Goal: Communication & Community: Share content

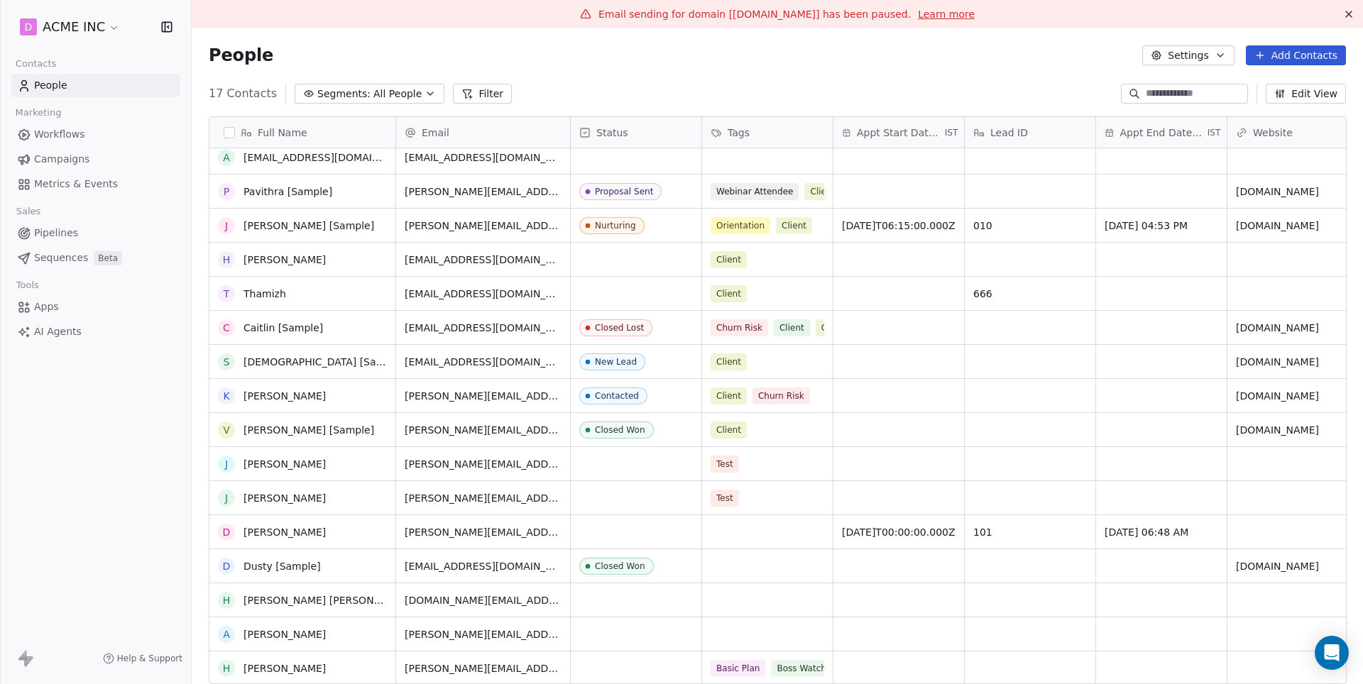
scroll to position [43, 0]
click at [270, 669] on link "[PERSON_NAME]" at bounding box center [284, 668] width 82 height 11
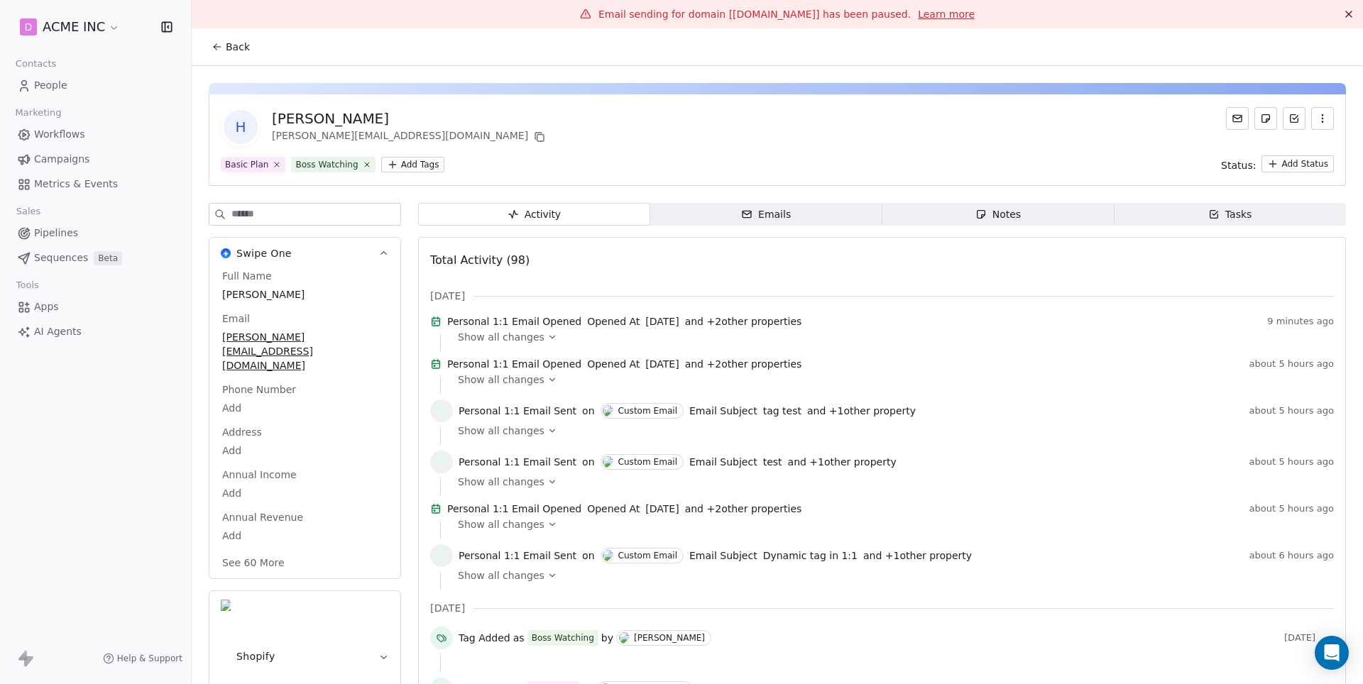
click at [793, 212] on span "Emails Emails" at bounding box center [766, 214] width 232 height 23
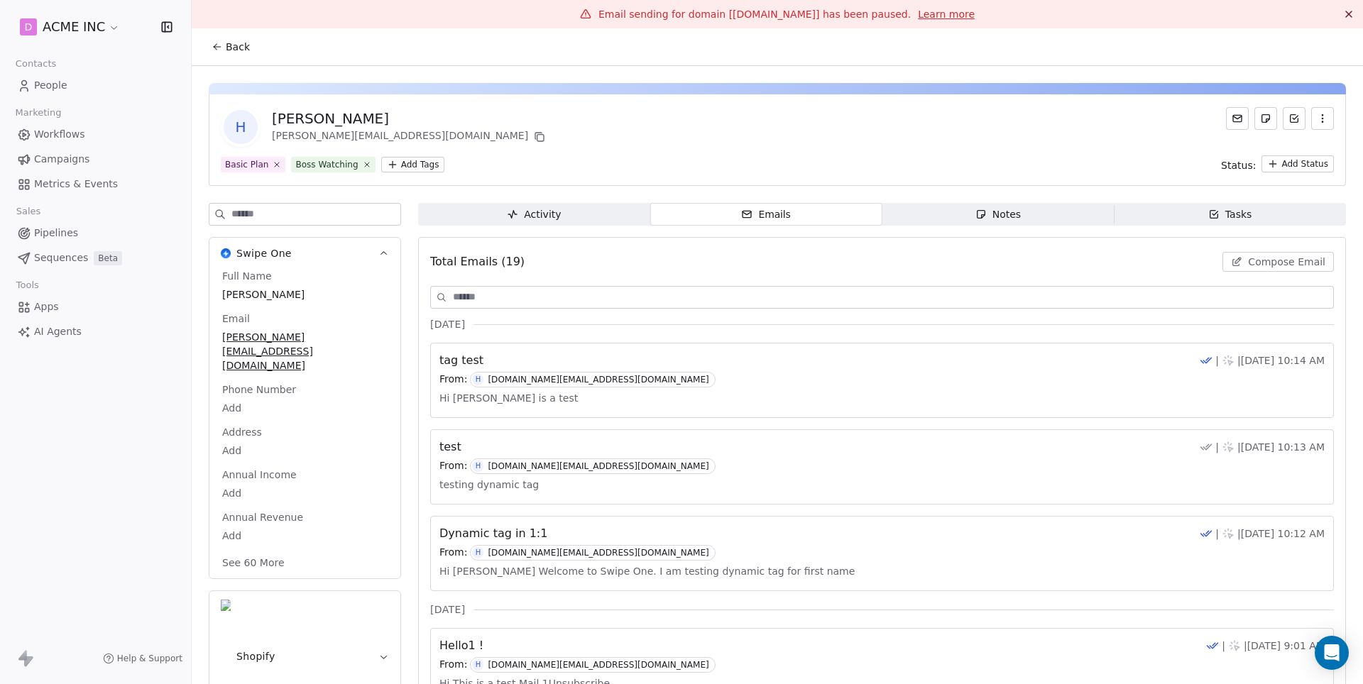
click at [1295, 260] on span "Compose Email" at bounding box center [1286, 262] width 77 height 14
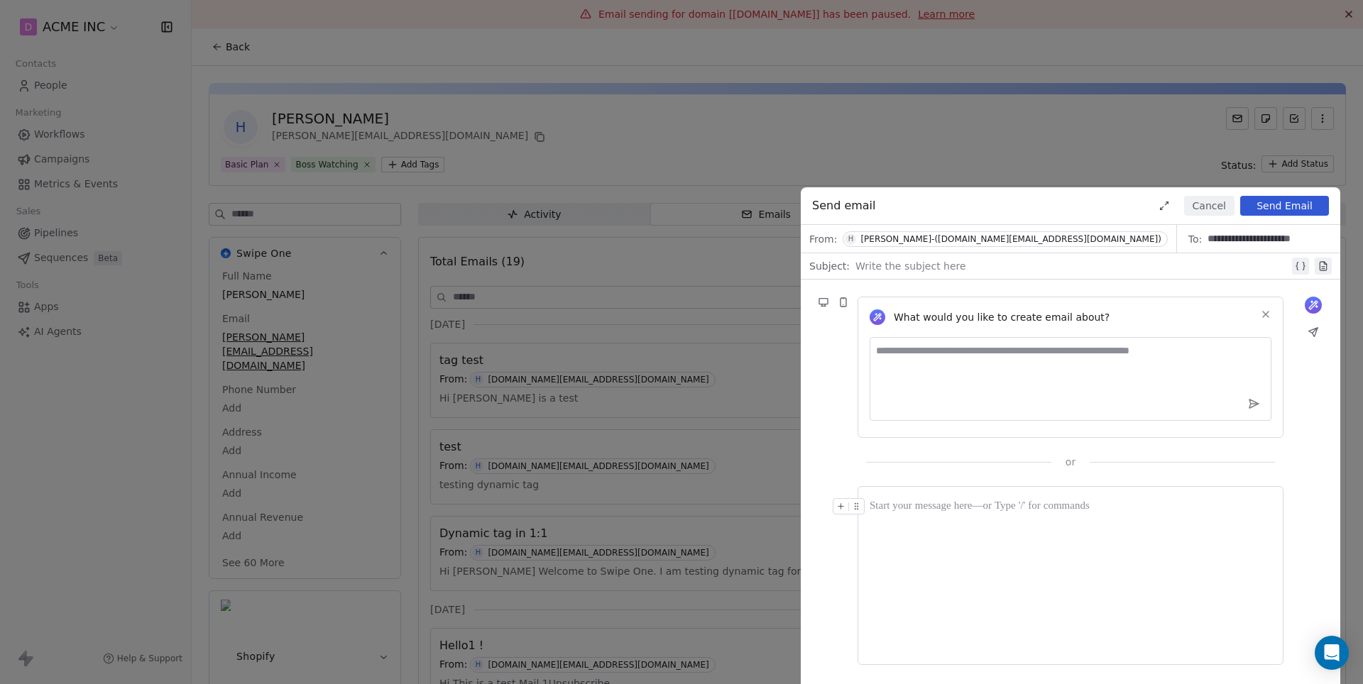
click at [886, 265] on div at bounding box center [1072, 266] width 434 height 17
click at [950, 236] on div "[PERSON_NAME]-([DOMAIN_NAME][EMAIL_ADDRESS][DOMAIN_NAME])" at bounding box center [1010, 239] width 300 height 10
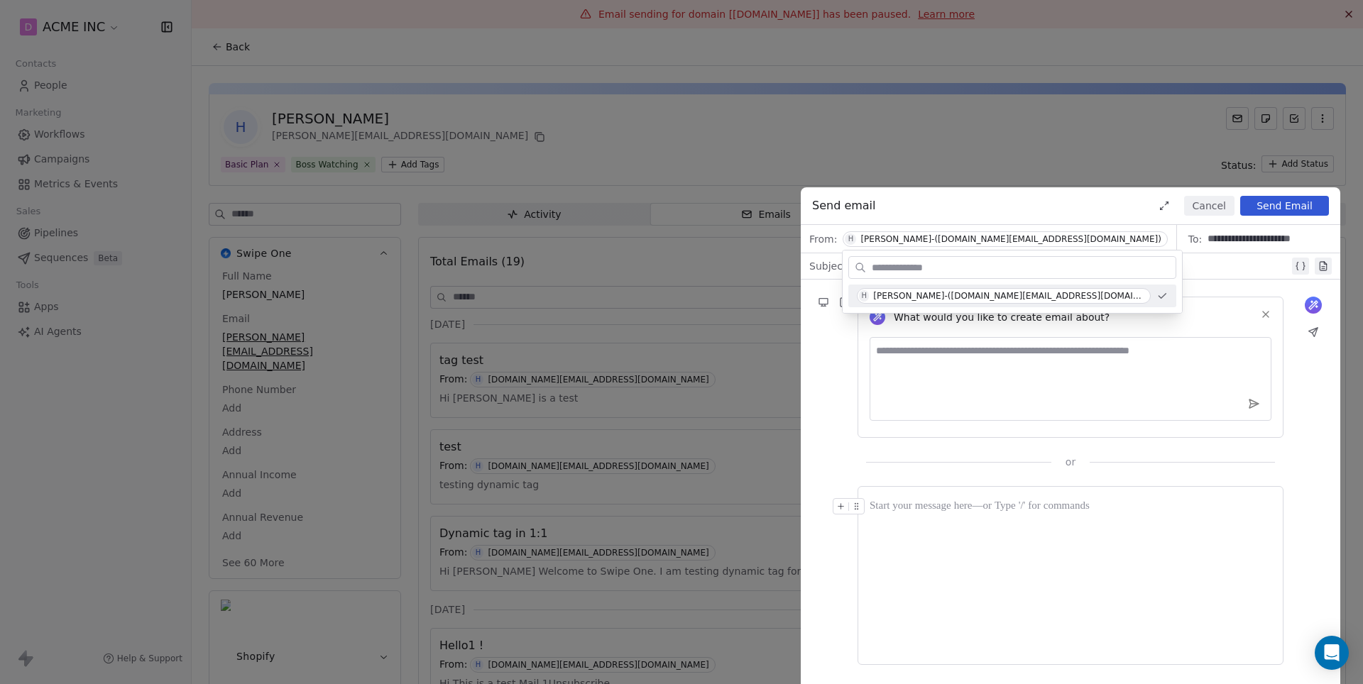
click at [772, 149] on div "**********" at bounding box center [681, 342] width 1363 height 684
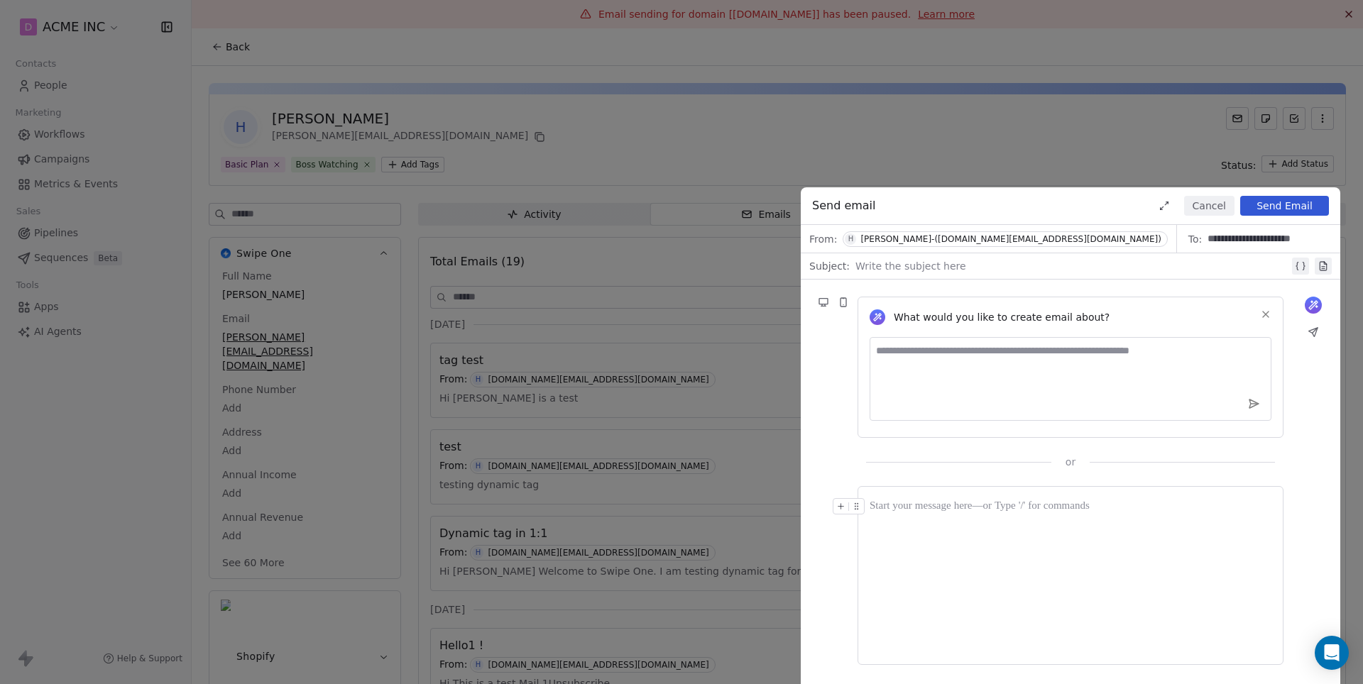
click at [772, 149] on div "**********" at bounding box center [681, 342] width 1363 height 684
click at [21, 18] on div "**********" at bounding box center [681, 342] width 1363 height 684
click at [1229, 205] on button "Cancel" at bounding box center [1209, 206] width 50 height 20
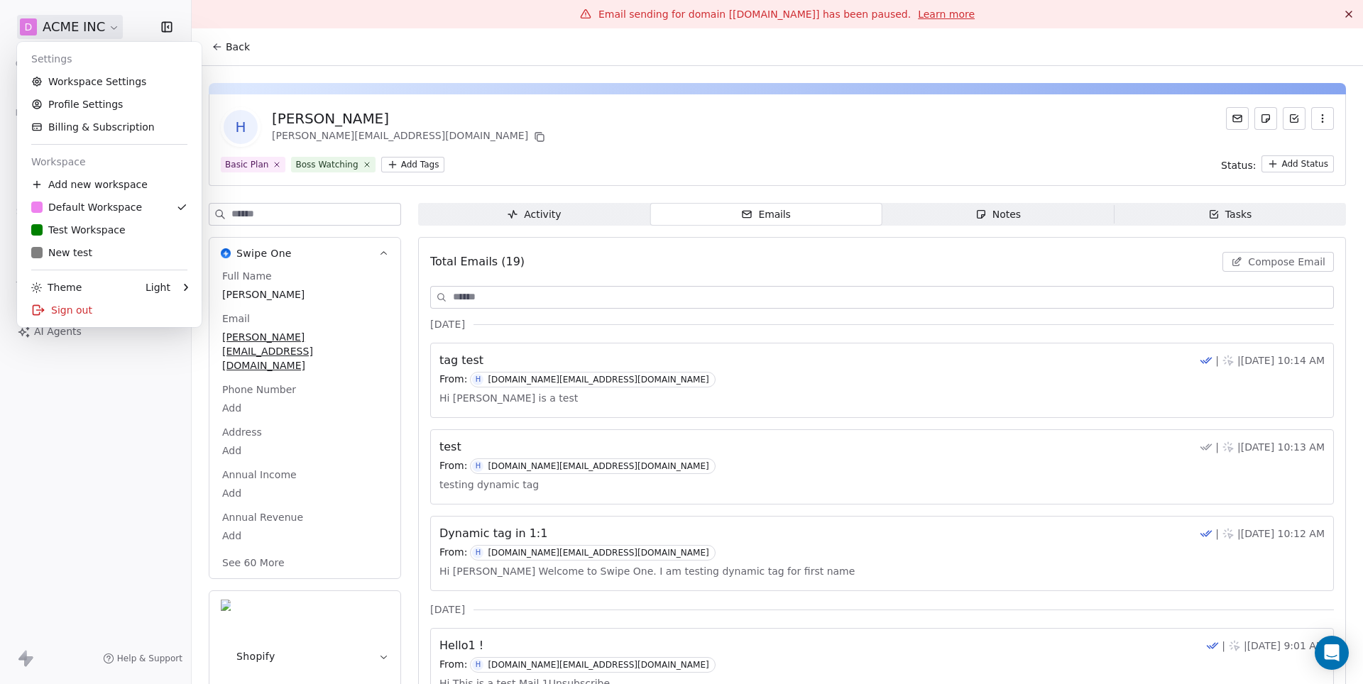
click at [101, 24] on html "D ACME INC Contacts People Marketing Workflows Campaigns Metrics & Events Sales…" at bounding box center [681, 342] width 1363 height 684
click at [117, 89] on link "Workspace Settings" at bounding box center [109, 81] width 173 height 23
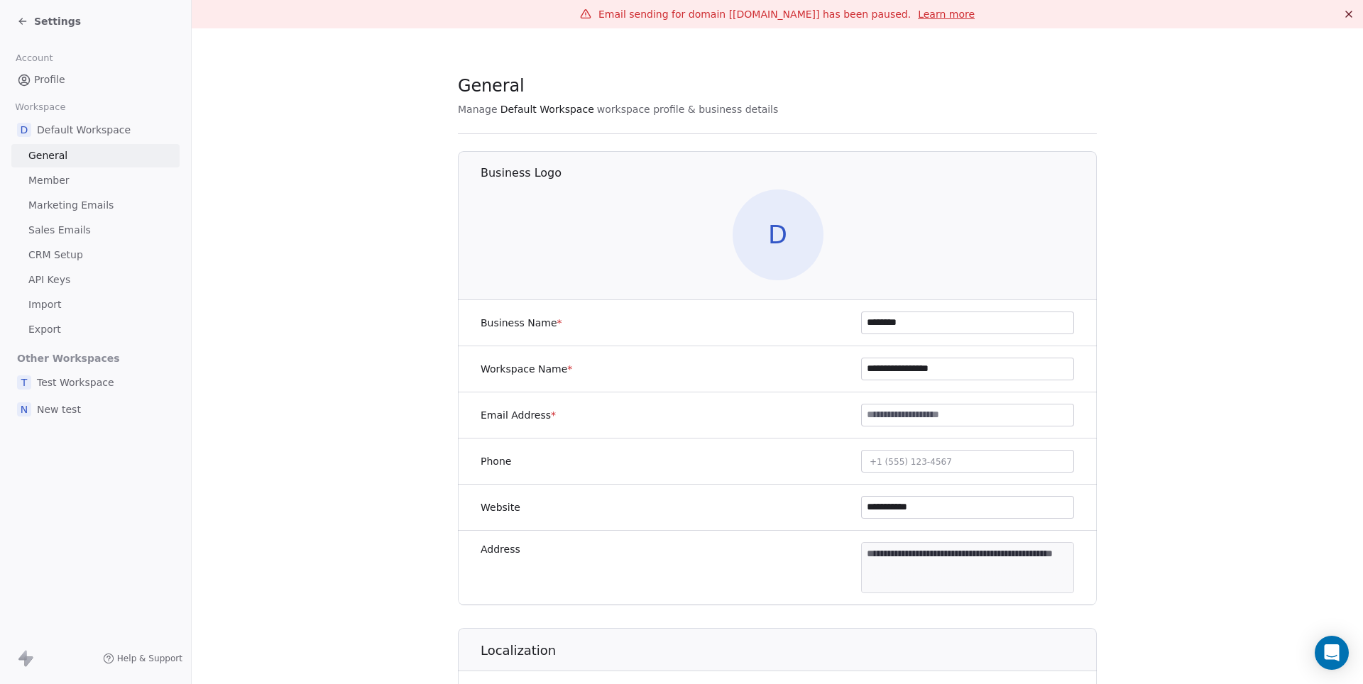
click at [70, 225] on span "Sales Emails" at bounding box center [59, 230] width 62 height 15
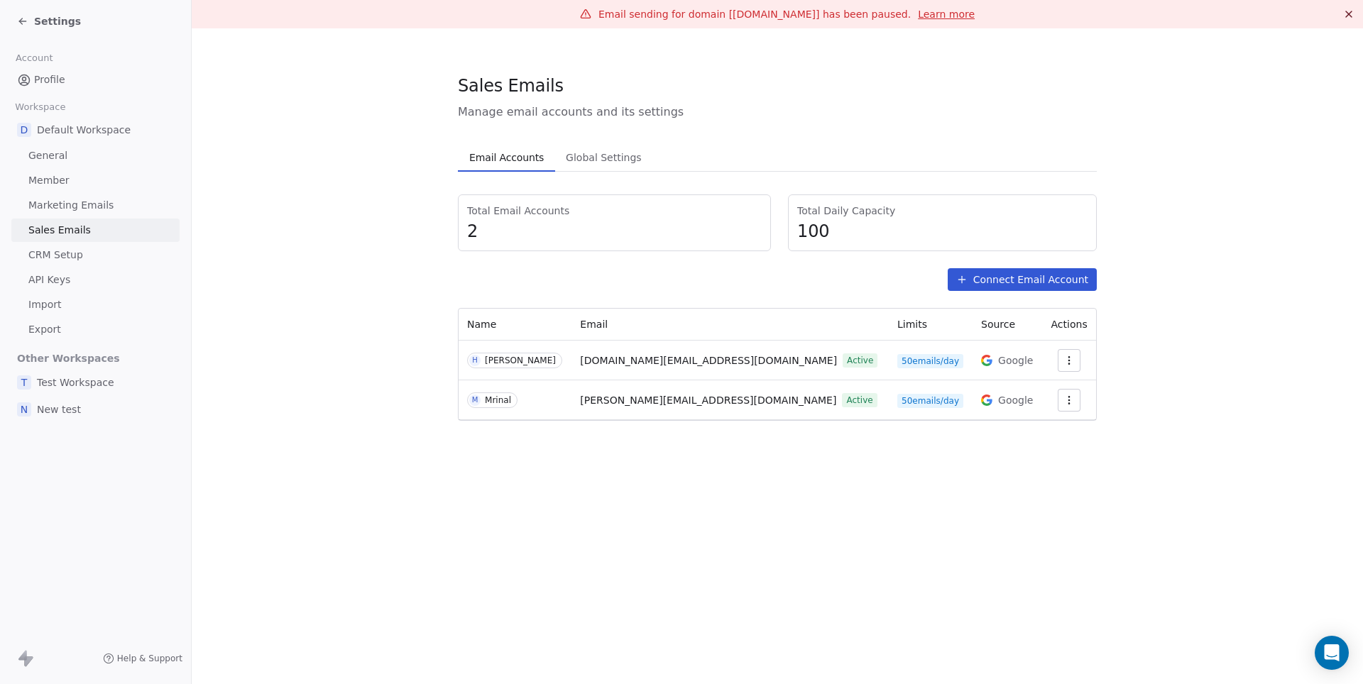
click at [1065, 358] on icon "button" at bounding box center [1068, 360] width 11 height 11
click at [876, 511] on html "Settings Account Profile Workspace D Default Workspace General Member Marketing…" at bounding box center [681, 342] width 1363 height 684
click at [671, 362] on span "[DOMAIN_NAME][EMAIL_ADDRESS][DOMAIN_NAME]" at bounding box center [708, 360] width 257 height 15
click at [57, 20] on span "Settings" at bounding box center [57, 21] width 47 height 14
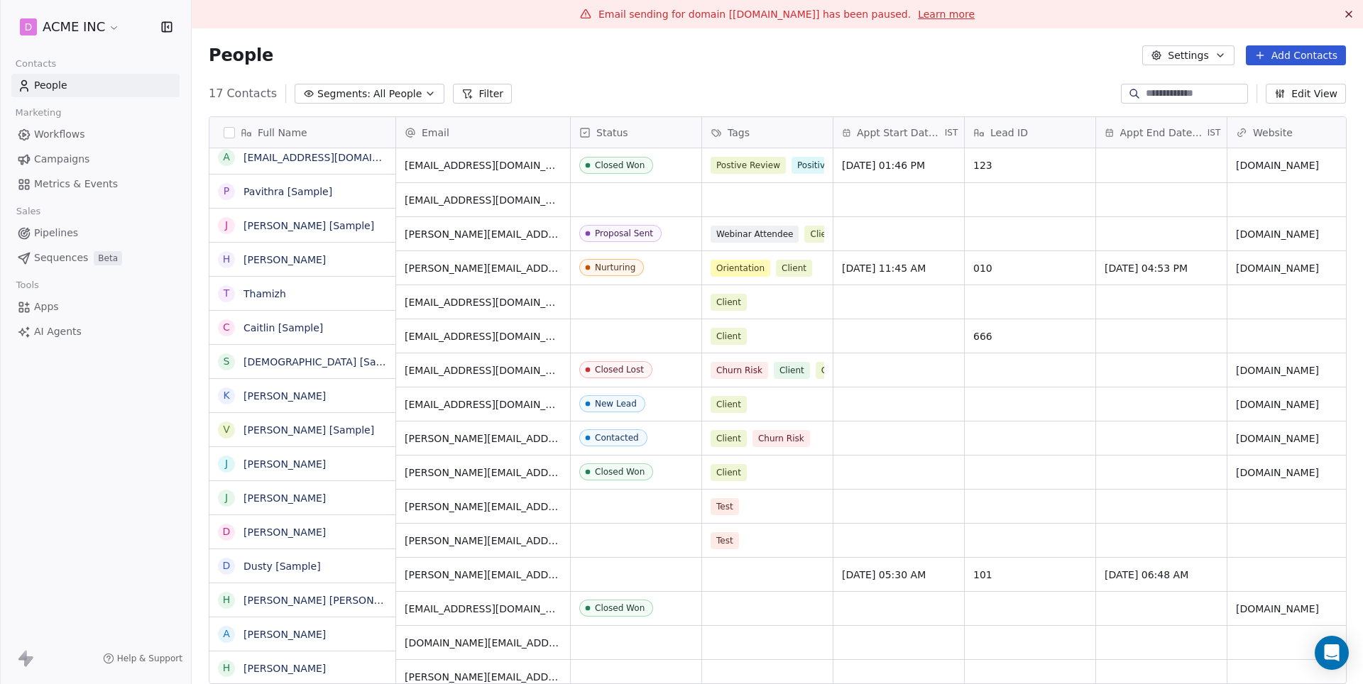
scroll to position [602, 1170]
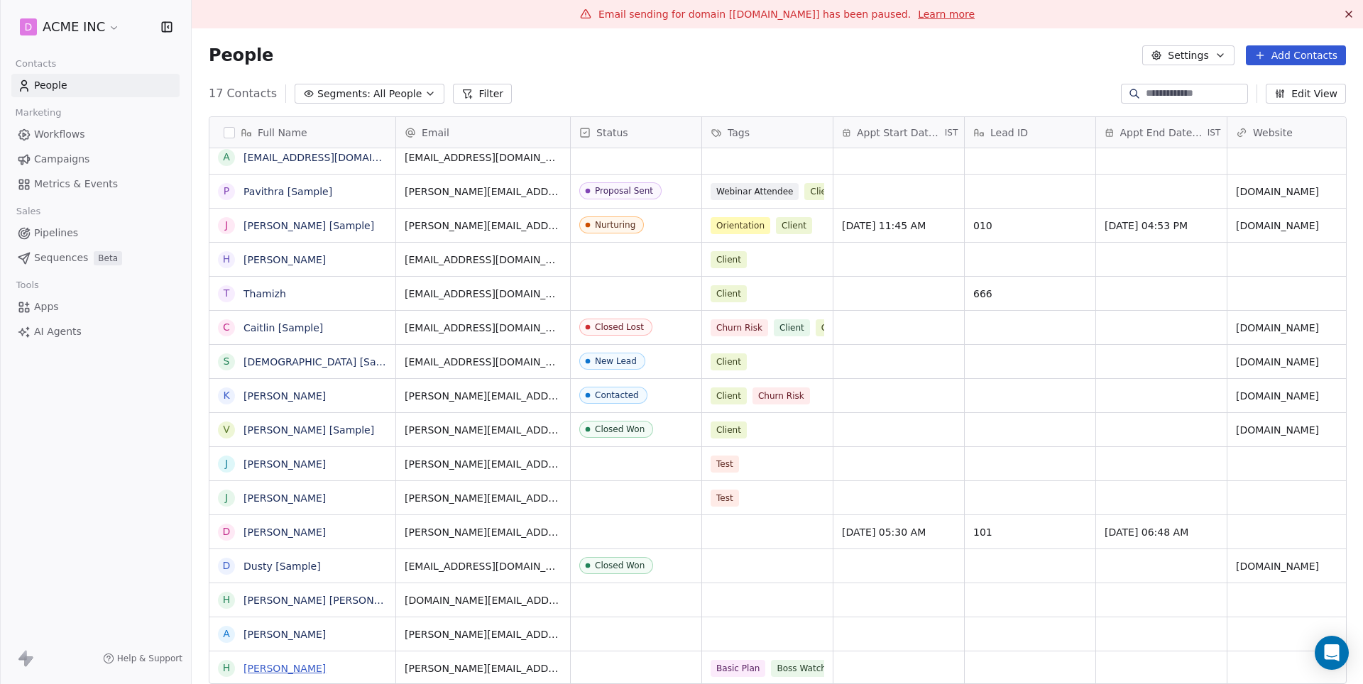
click at [273, 669] on link "[PERSON_NAME]" at bounding box center [284, 668] width 82 height 11
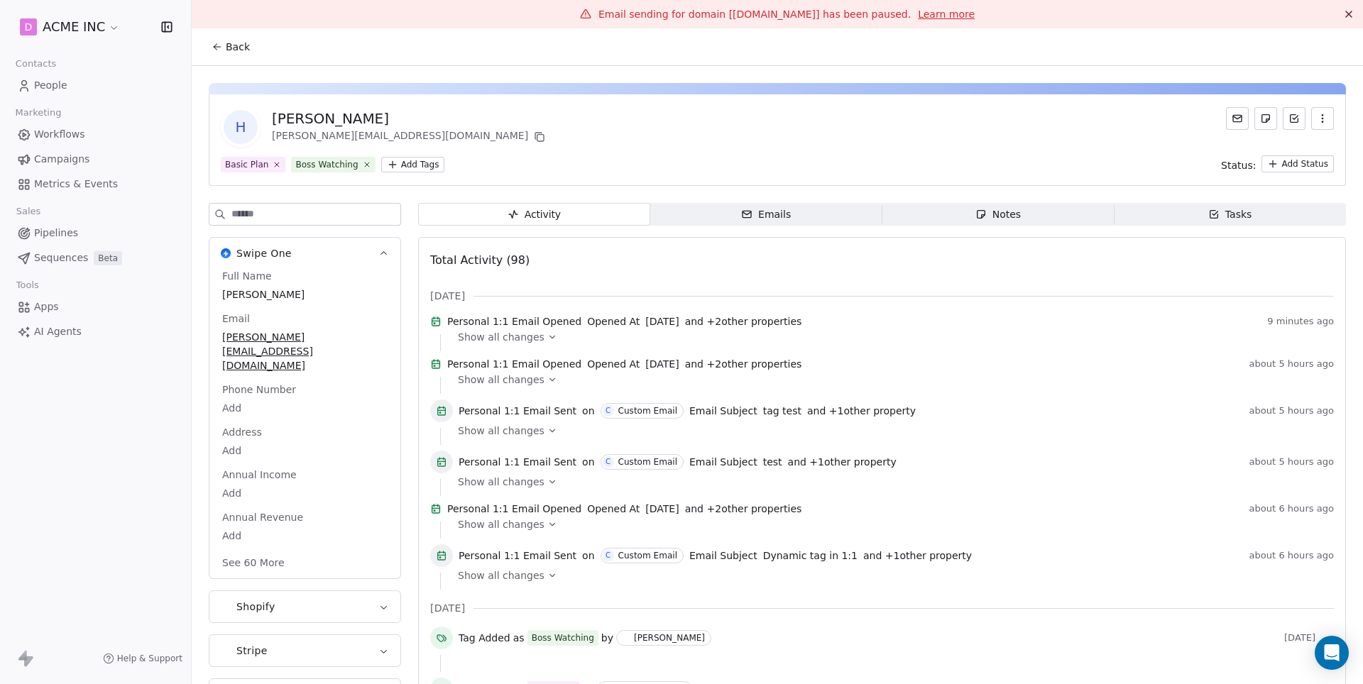
click at [816, 216] on span "Emails Emails" at bounding box center [766, 214] width 232 height 23
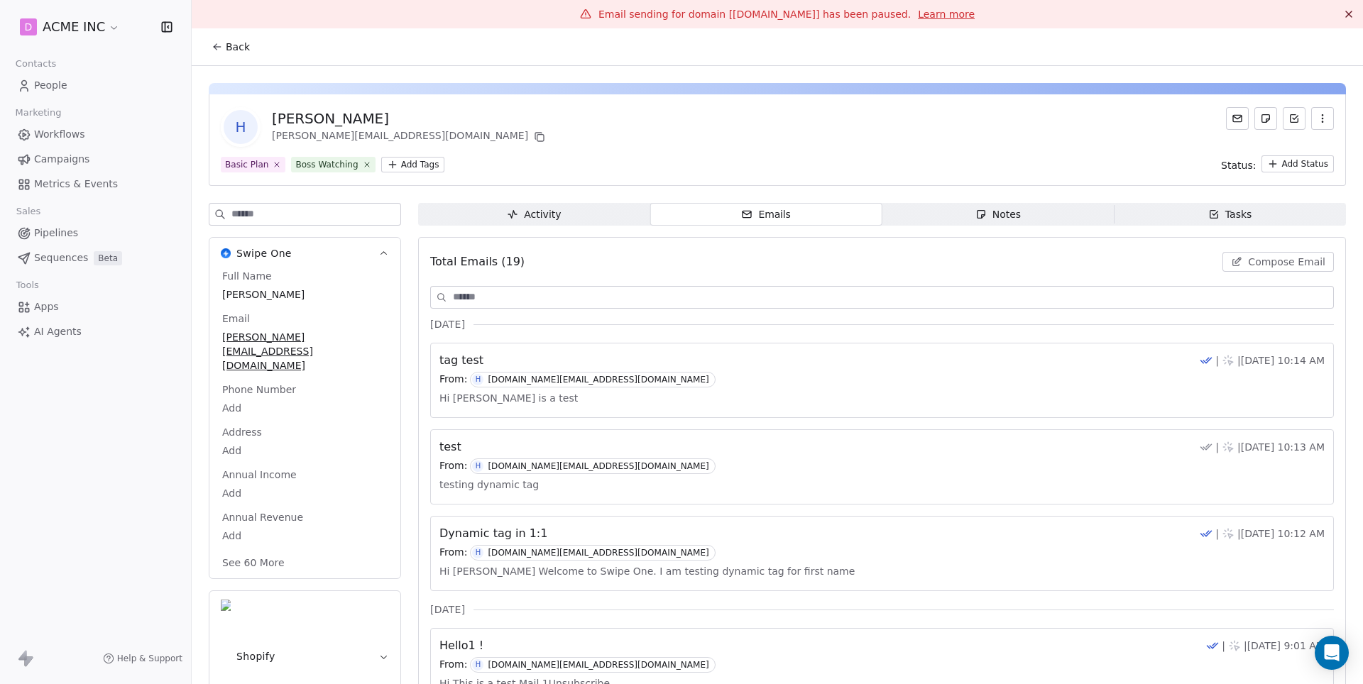
click at [633, 387] on div "From: H [DOMAIN_NAME][EMAIL_ADDRESS][DOMAIN_NAME]" at bounding box center [881, 380] width 885 height 16
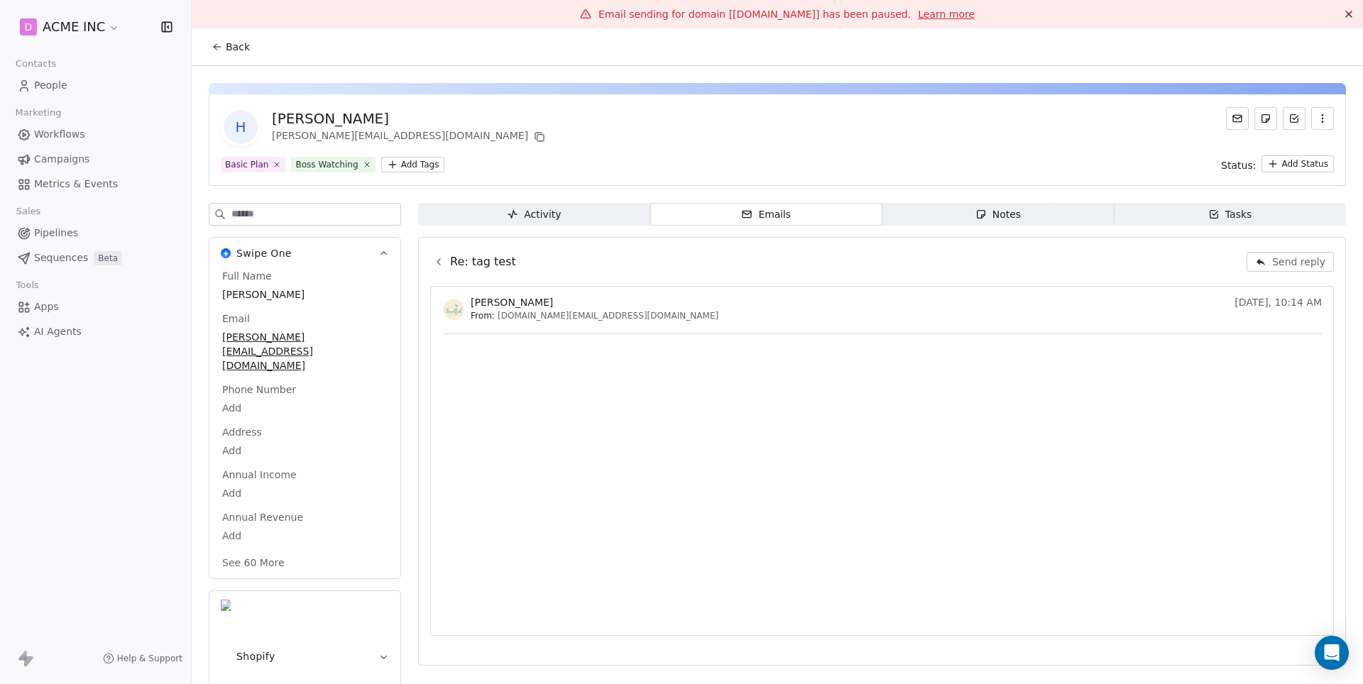
click at [436, 261] on icon at bounding box center [438, 261] width 11 height 11
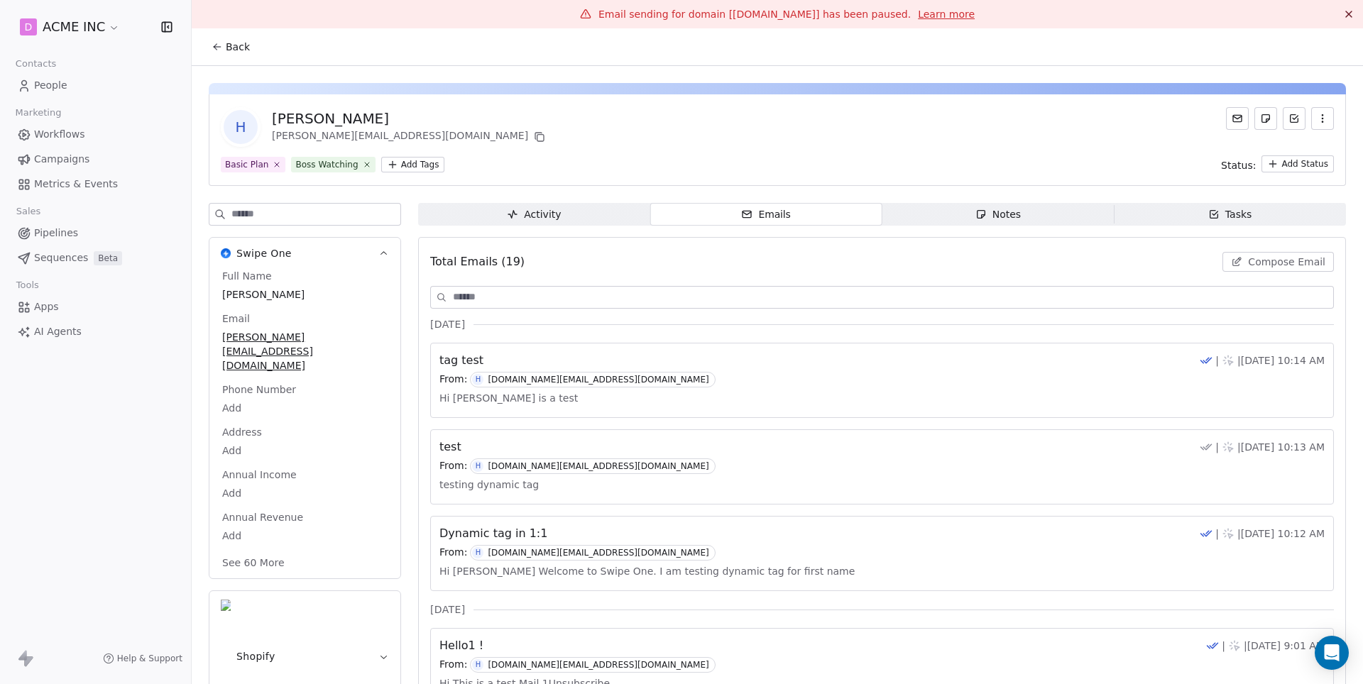
click at [654, 455] on div "test | | [DATE] 10:13 AM" at bounding box center [881, 447] width 885 height 17
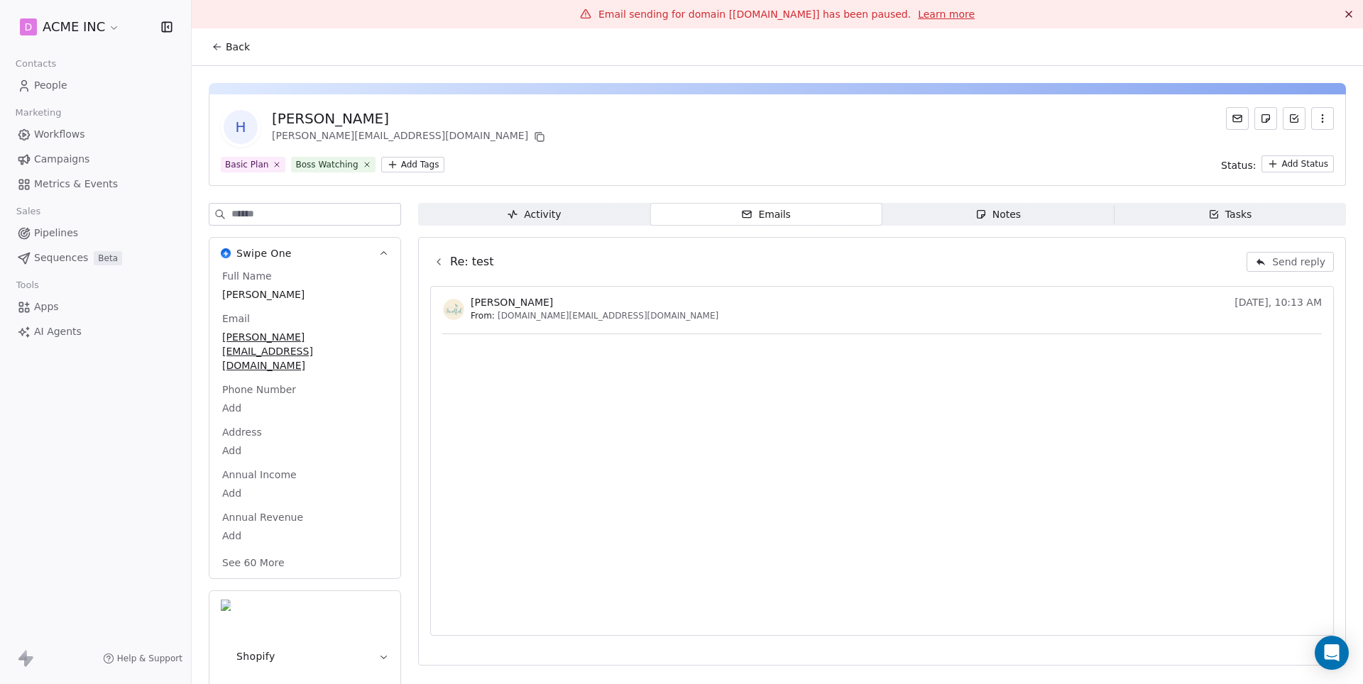
click at [590, 310] on span "[DOMAIN_NAME][EMAIL_ADDRESS][DOMAIN_NAME]" at bounding box center [608, 315] width 221 height 11
click at [441, 263] on icon at bounding box center [438, 261] width 11 height 11
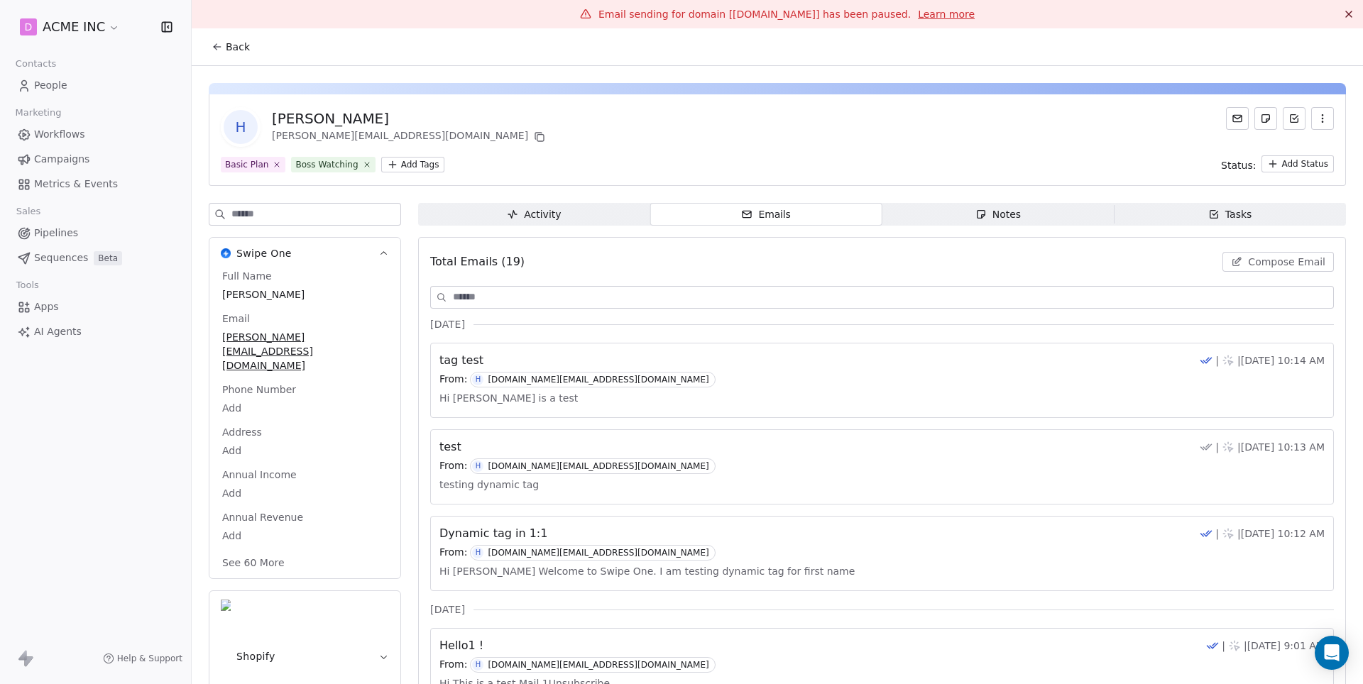
click at [676, 534] on div "Dynamic tag in 1:1 | | [DATE] 10:12 AM" at bounding box center [881, 533] width 885 height 17
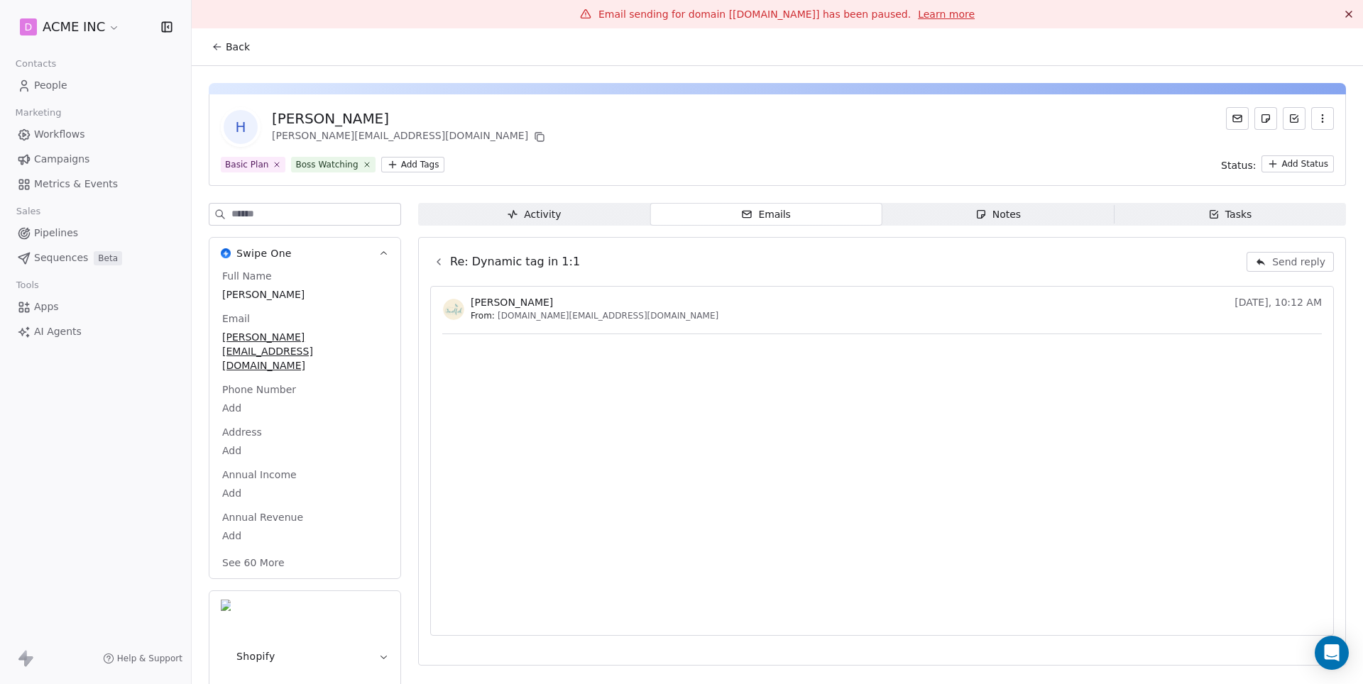
click at [440, 262] on icon at bounding box center [438, 261] width 11 height 11
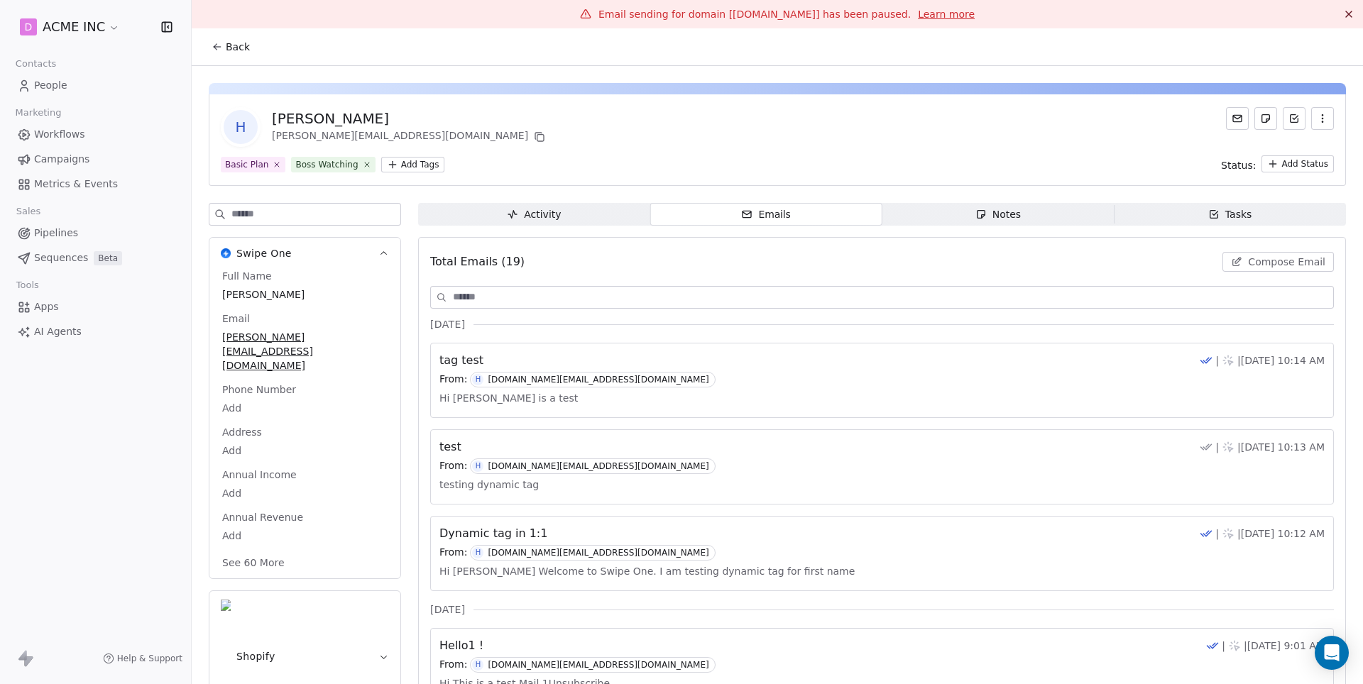
click at [1295, 261] on span "Compose Email" at bounding box center [1286, 262] width 77 height 14
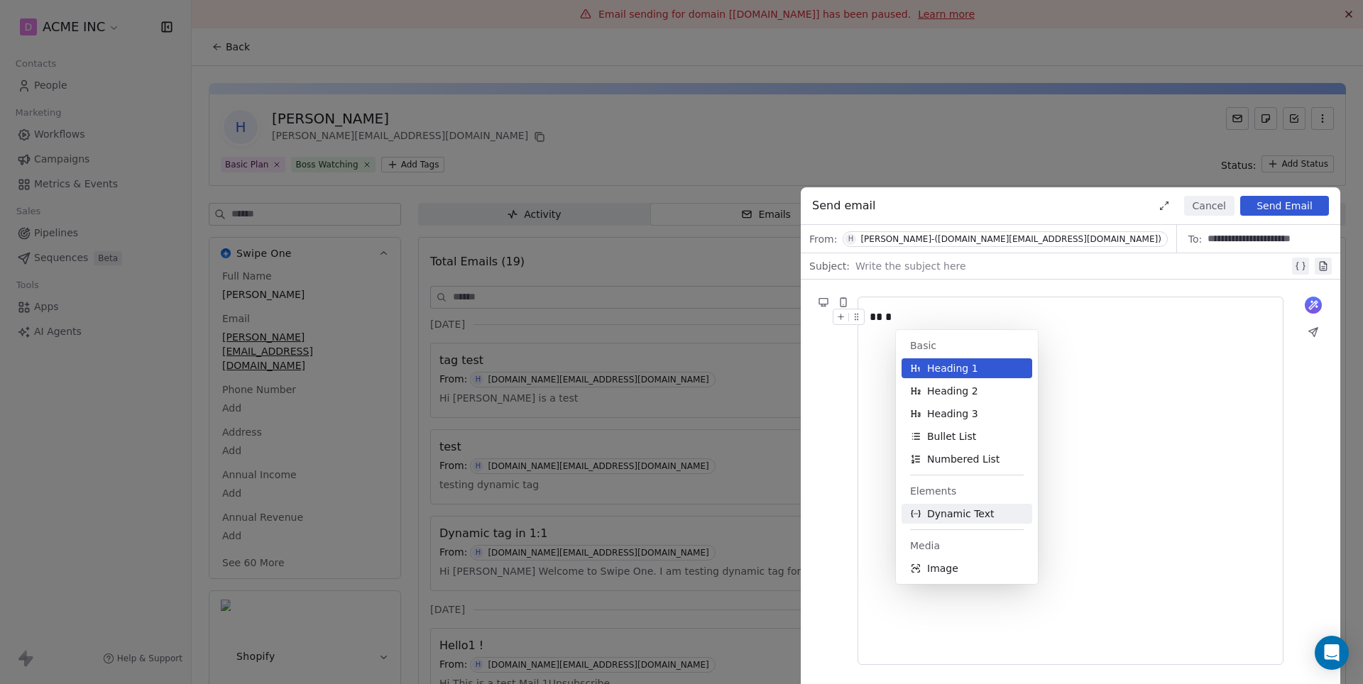
click at [965, 515] on span "Dynamic Text" at bounding box center [960, 514] width 67 height 14
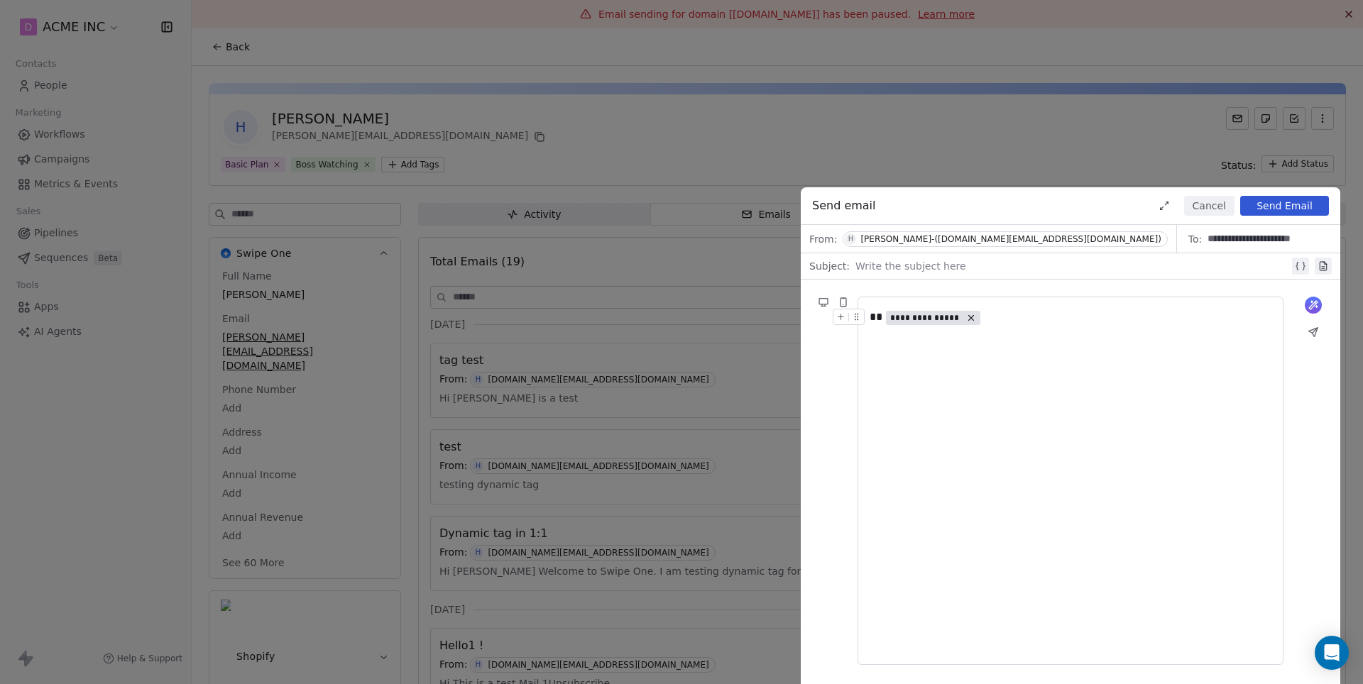
click at [933, 322] on span "**********" at bounding box center [926, 317] width 72 height 11
click at [923, 364] on span "Choose Property" at bounding box center [944, 368] width 82 height 14
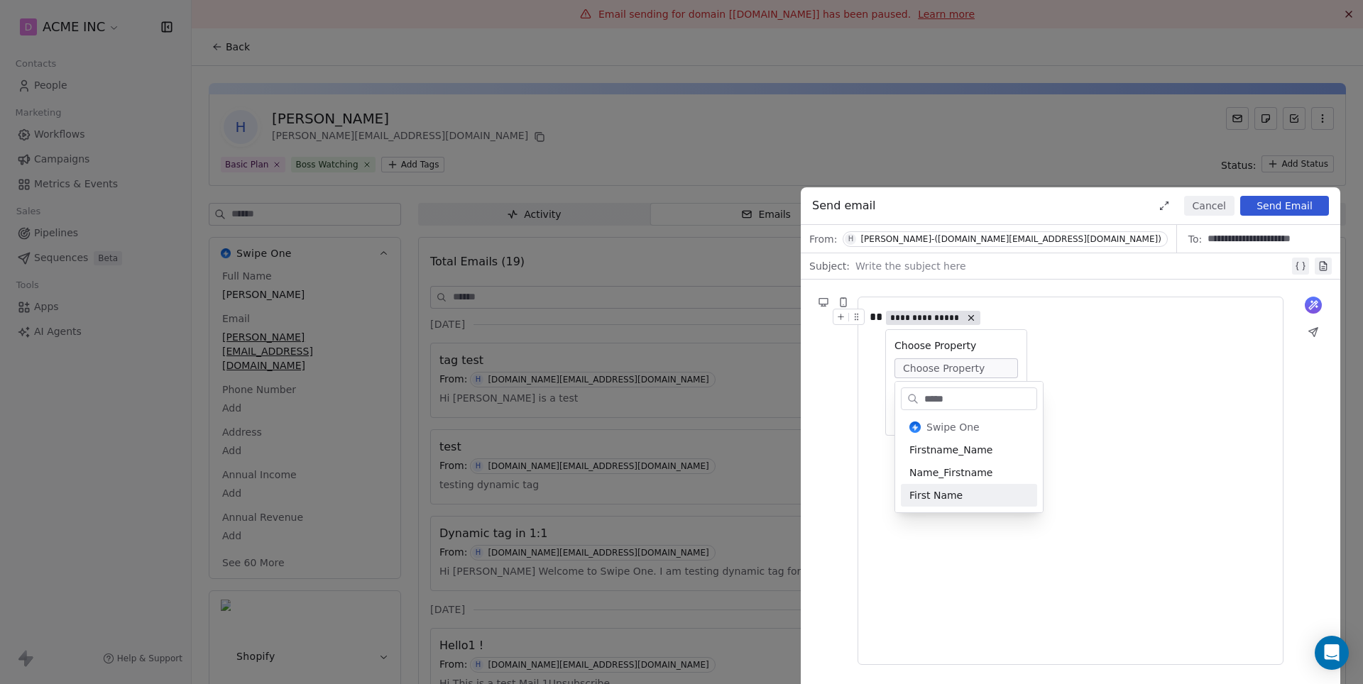
type input "*****"
click at [943, 489] on div "First Name" at bounding box center [969, 495] width 136 height 23
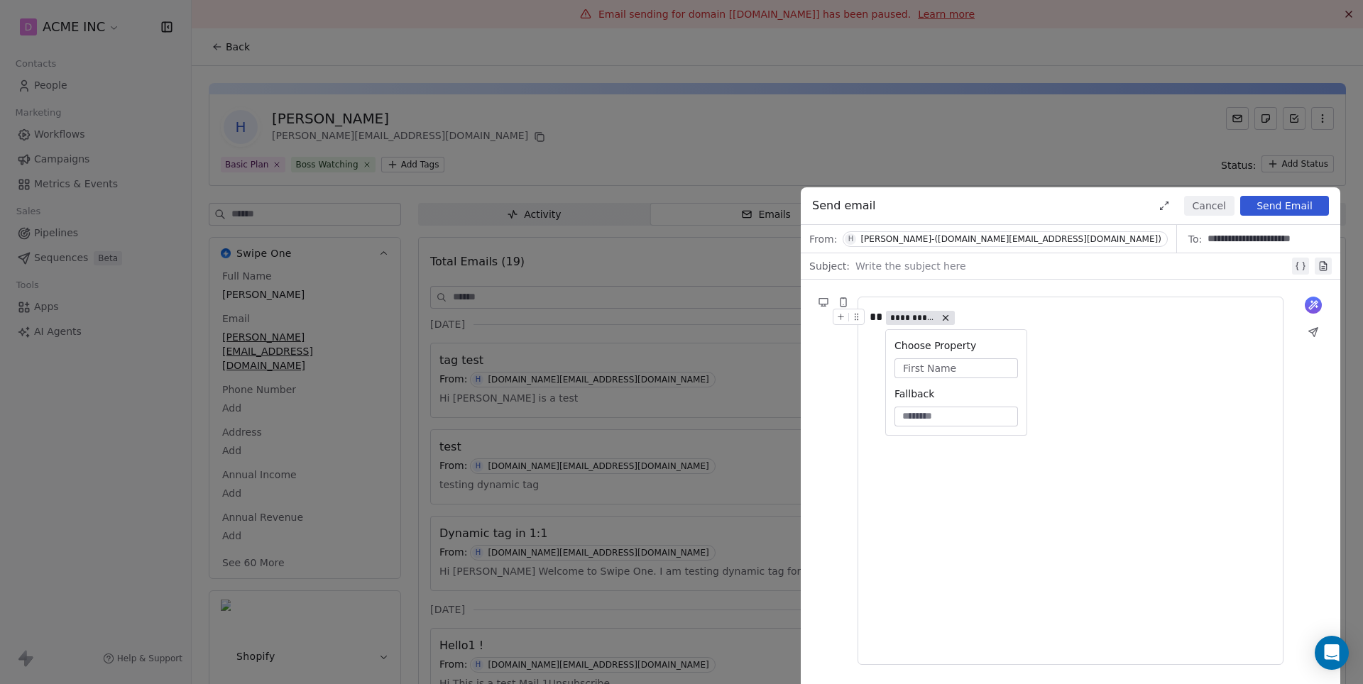
click at [945, 458] on div "**********" at bounding box center [1070, 481] width 402 height 344
click at [1290, 208] on button "Send Email" at bounding box center [1284, 206] width 89 height 20
click at [1262, 207] on button "Send Email" at bounding box center [1284, 206] width 89 height 20
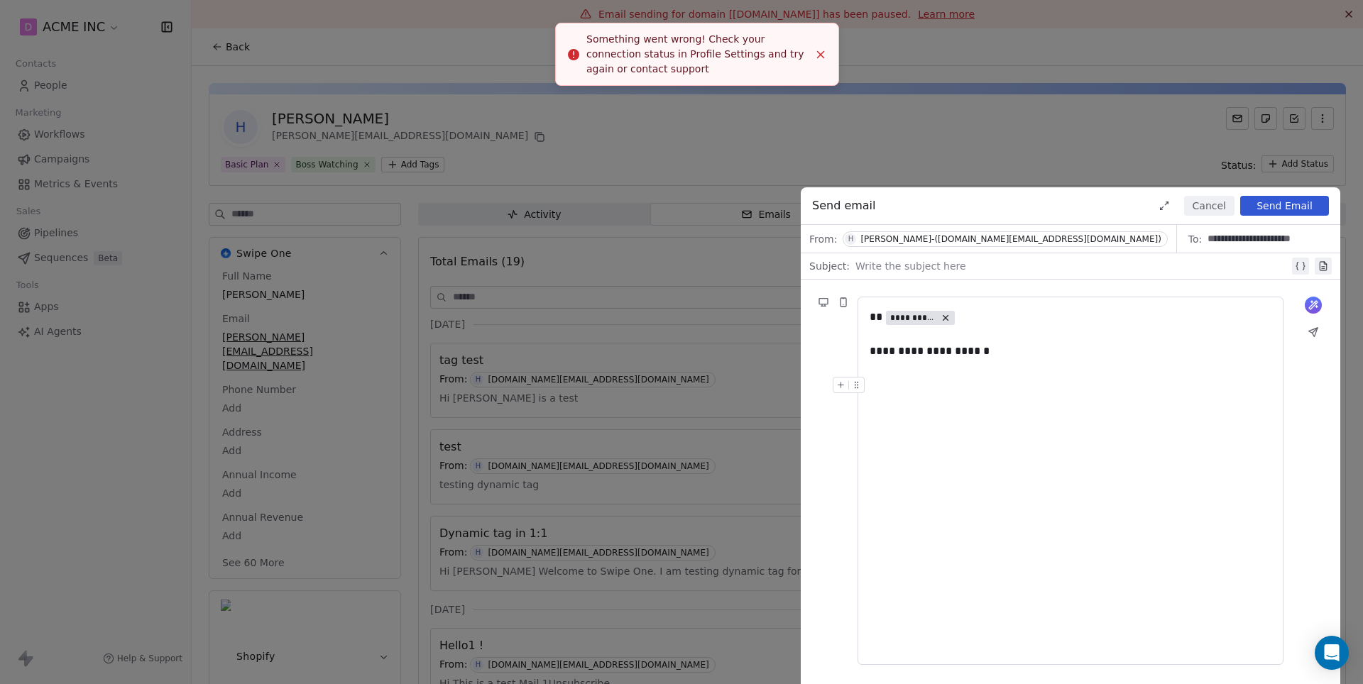
click at [671, 314] on div "**********" at bounding box center [681, 342] width 1363 height 684
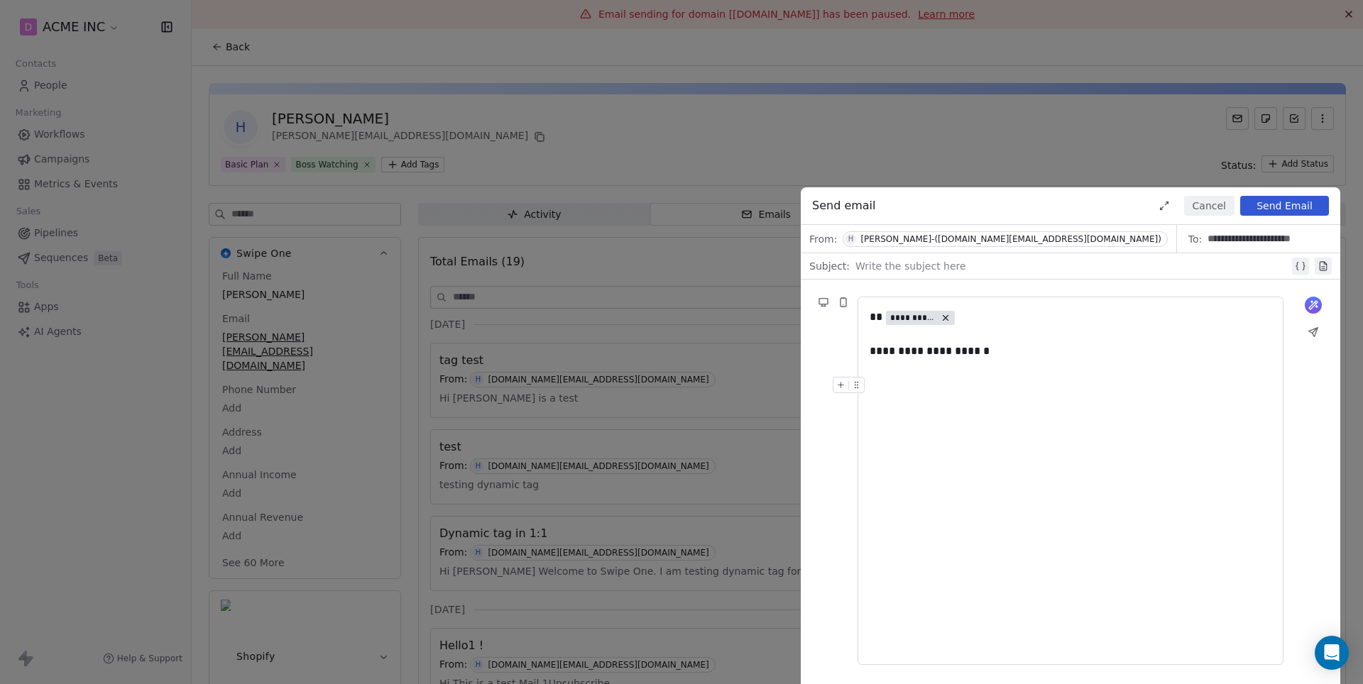
click at [1224, 210] on button "Cancel" at bounding box center [1209, 206] width 50 height 20
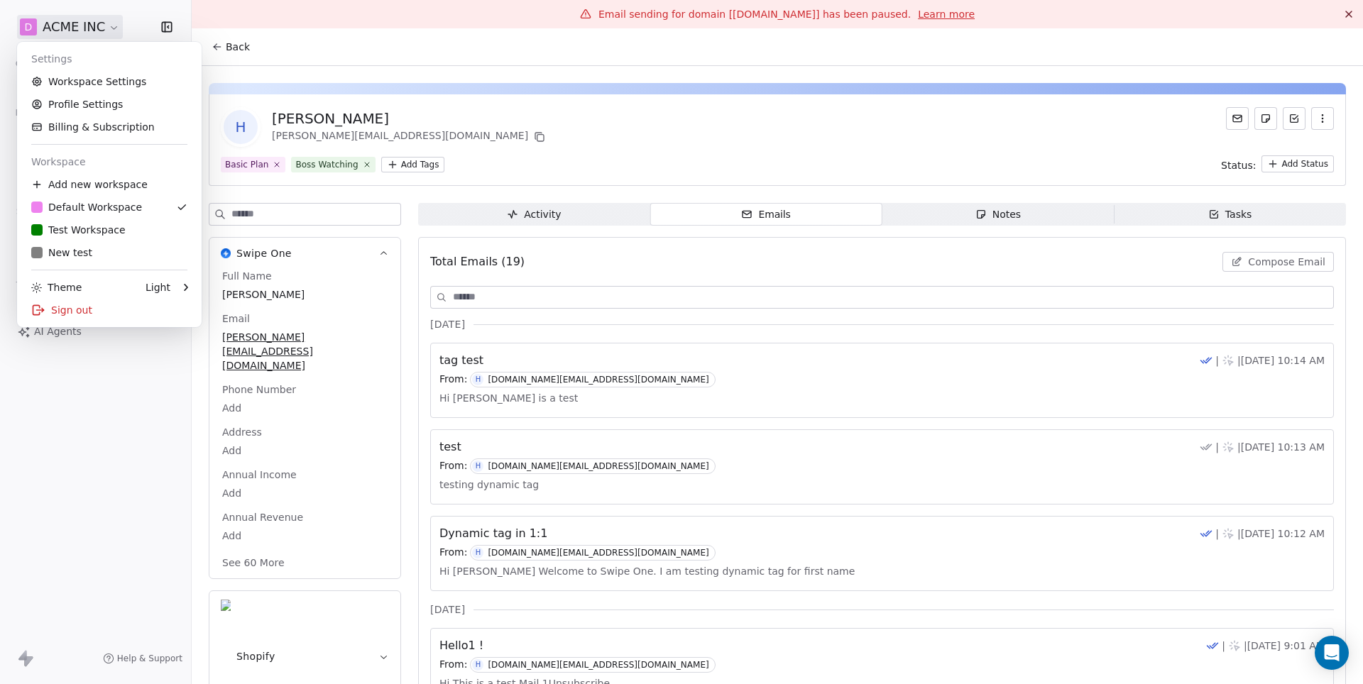
click at [72, 28] on html "D ACME INC Contacts People Marketing Workflows Campaigns Metrics & Events Sales…" at bounding box center [681, 342] width 1363 height 684
click at [69, 199] on link "D Default Workspace" at bounding box center [109, 207] width 173 height 23
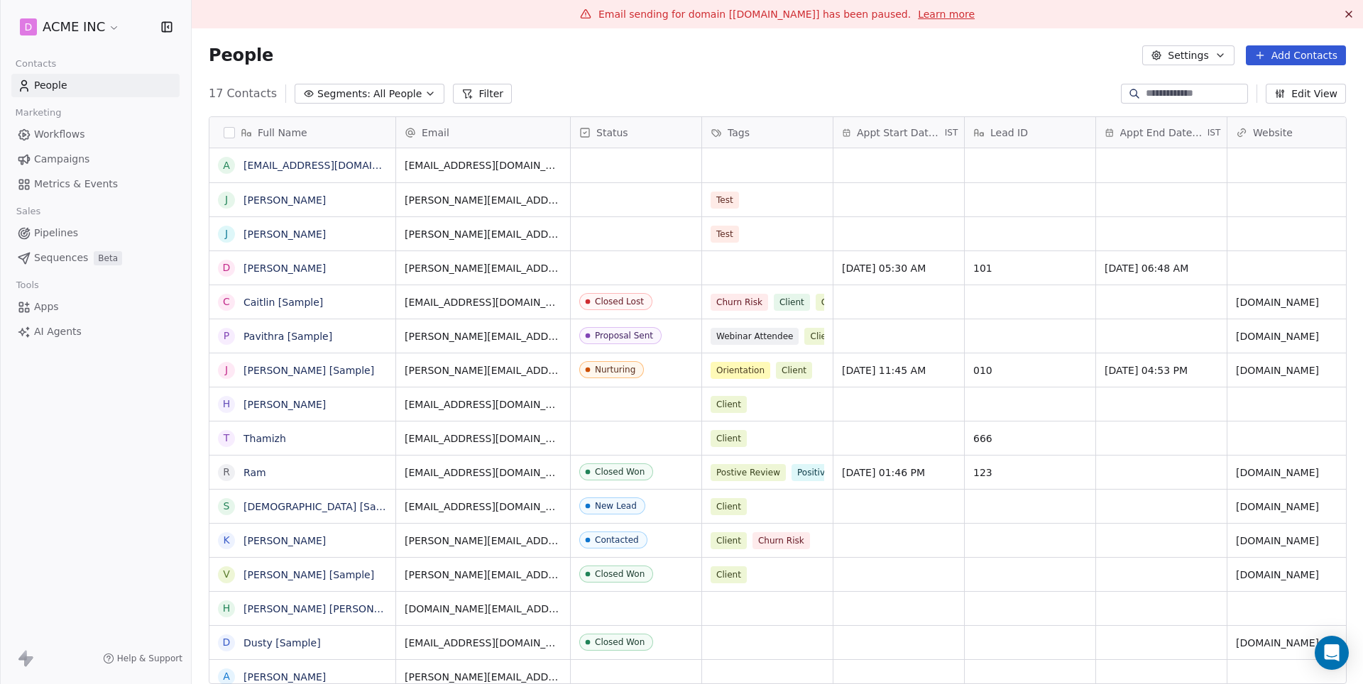
scroll to position [602, 1170]
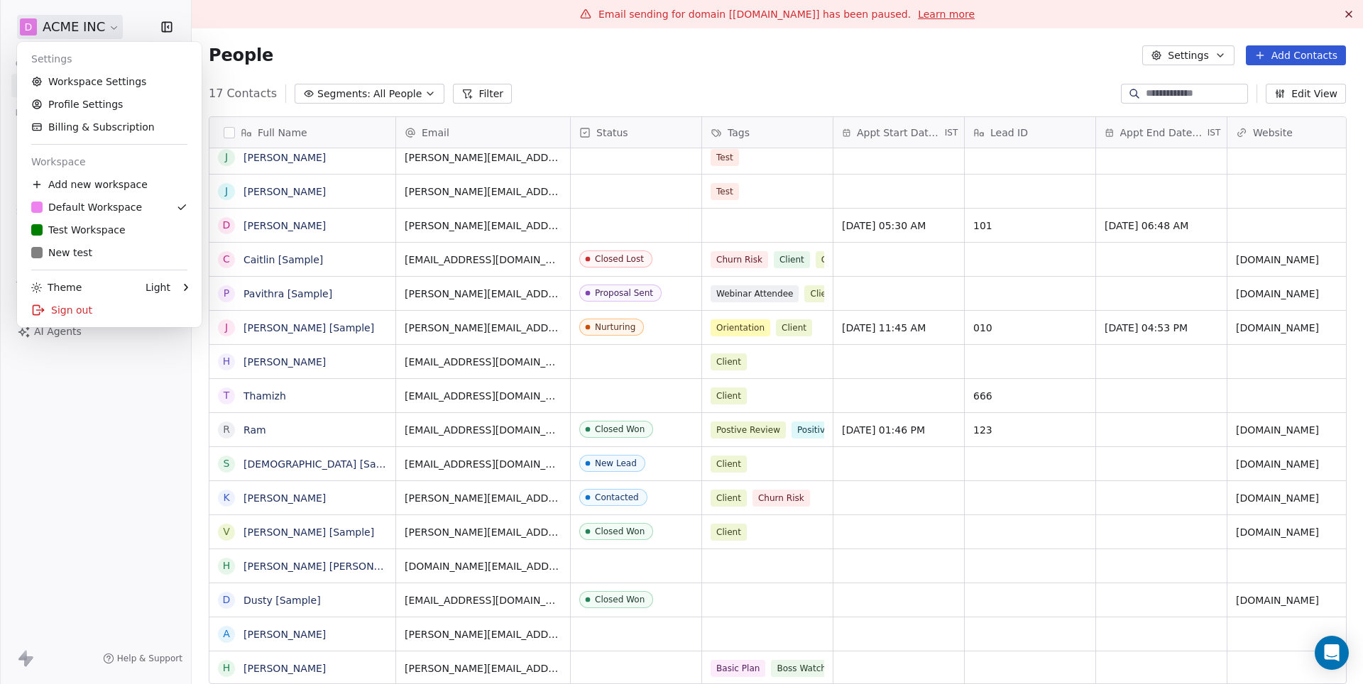
click at [54, 23] on html "D ACME INC Contacts People Marketing Workflows Campaigns Metrics & Events Sales…" at bounding box center [681, 342] width 1363 height 684
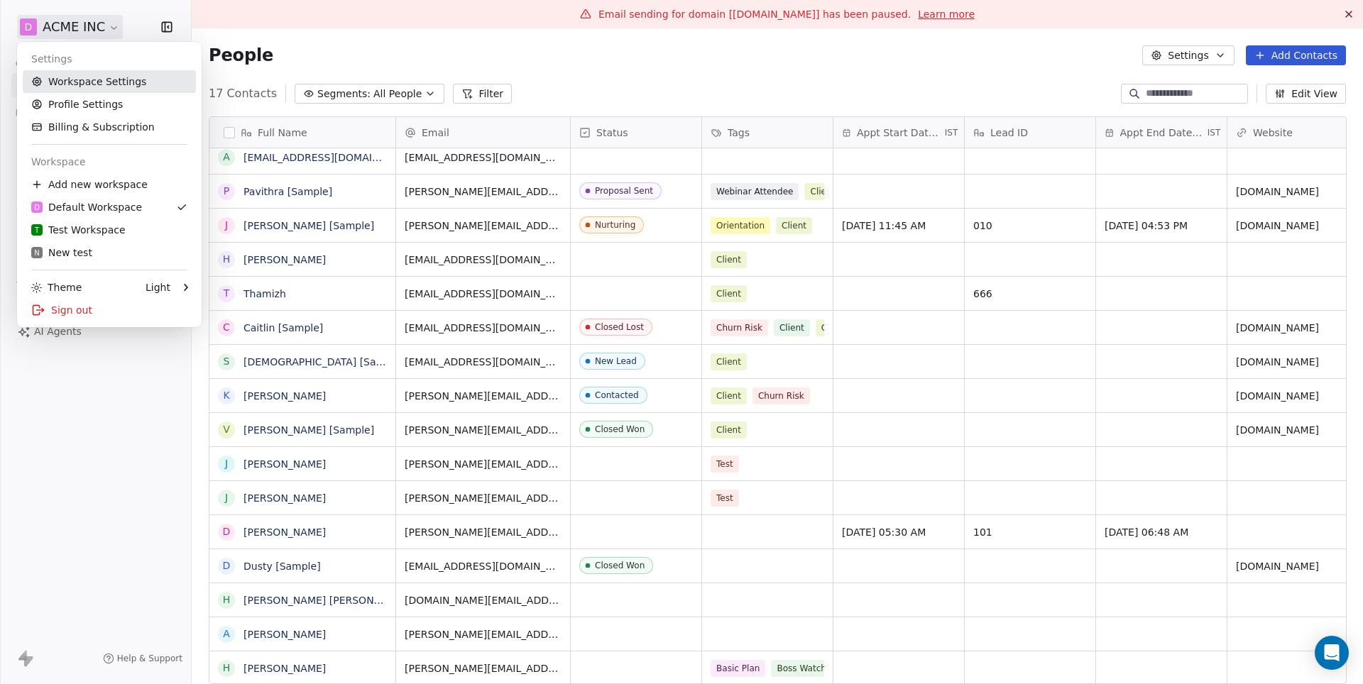
click at [82, 89] on link "Workspace Settings" at bounding box center [109, 81] width 173 height 23
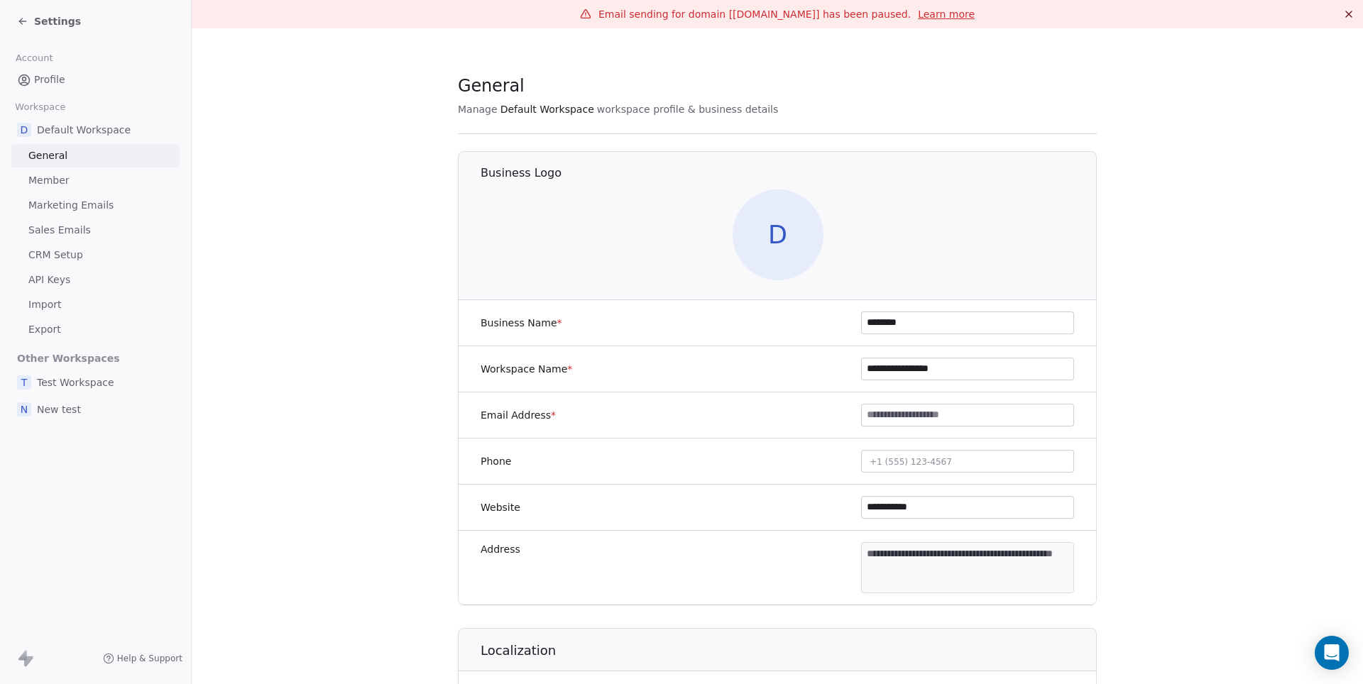
click at [77, 199] on span "Marketing Emails" at bounding box center [70, 205] width 85 height 15
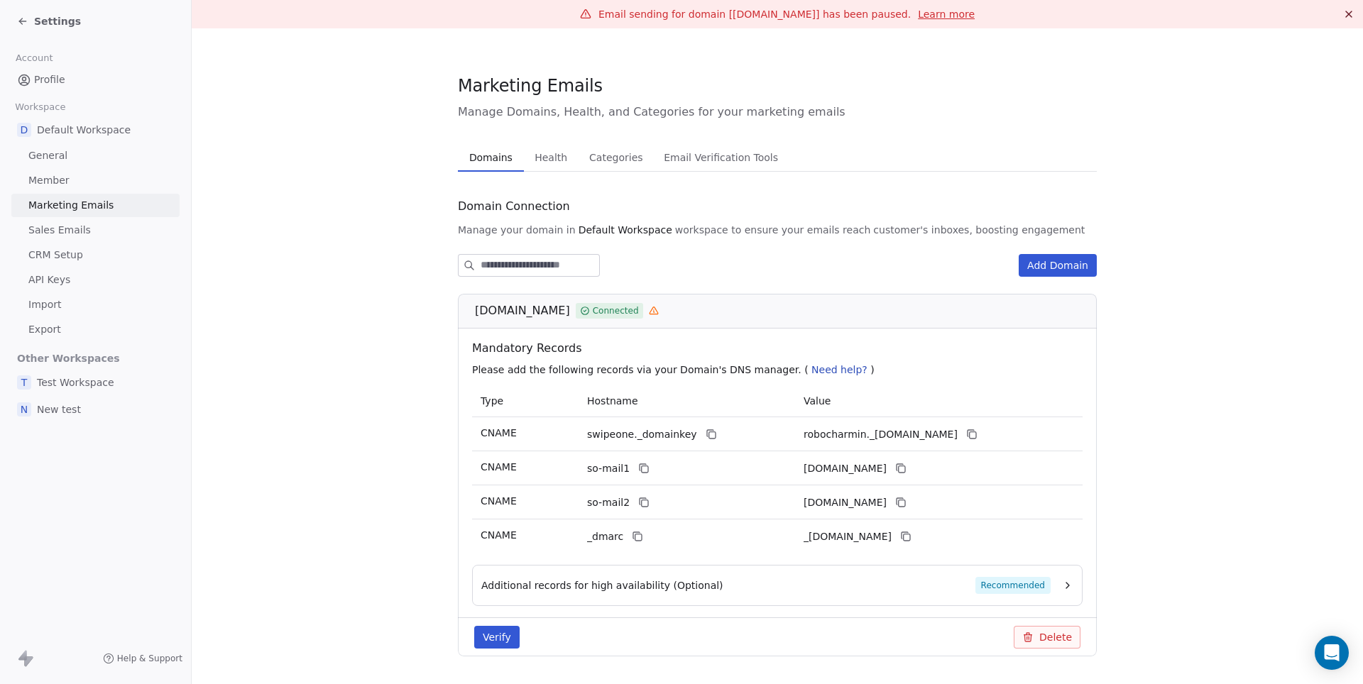
click at [68, 228] on span "Sales Emails" at bounding box center [59, 230] width 62 height 15
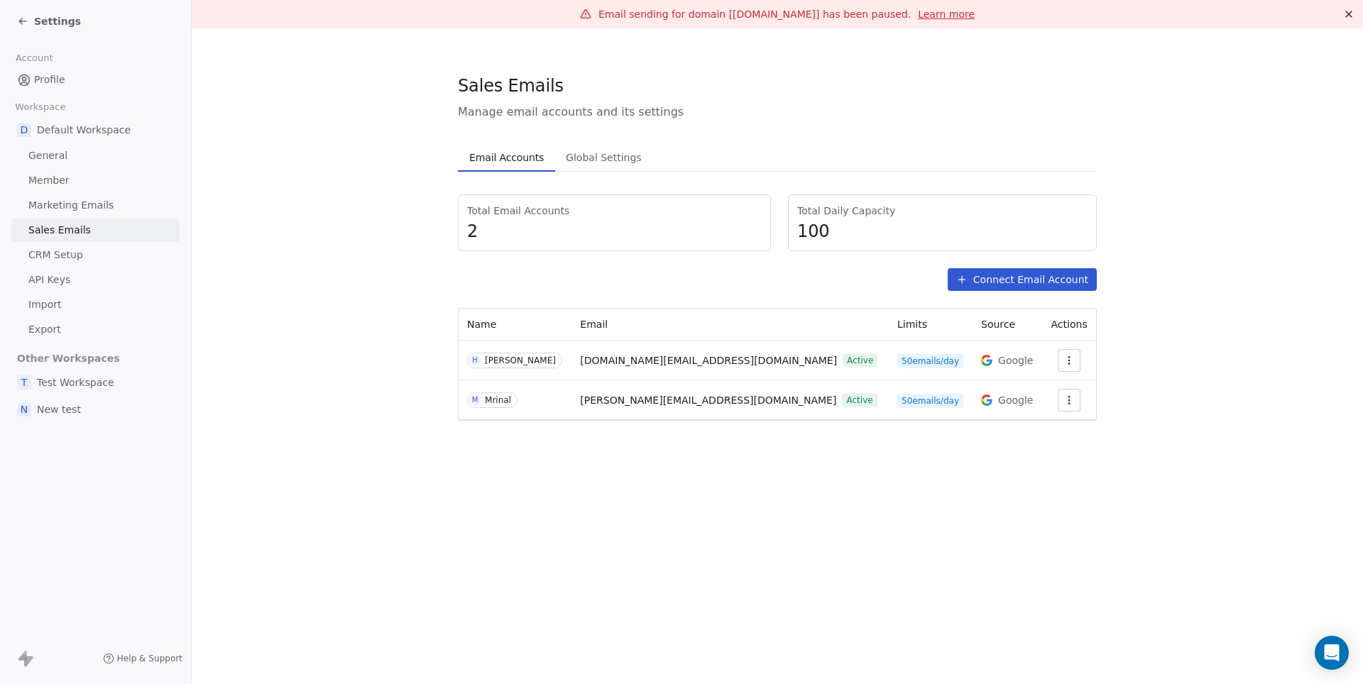
click at [1058, 365] on button "button" at bounding box center [1069, 360] width 23 height 23
click at [1035, 412] on span "Delete" at bounding box center [1034, 414] width 33 height 15
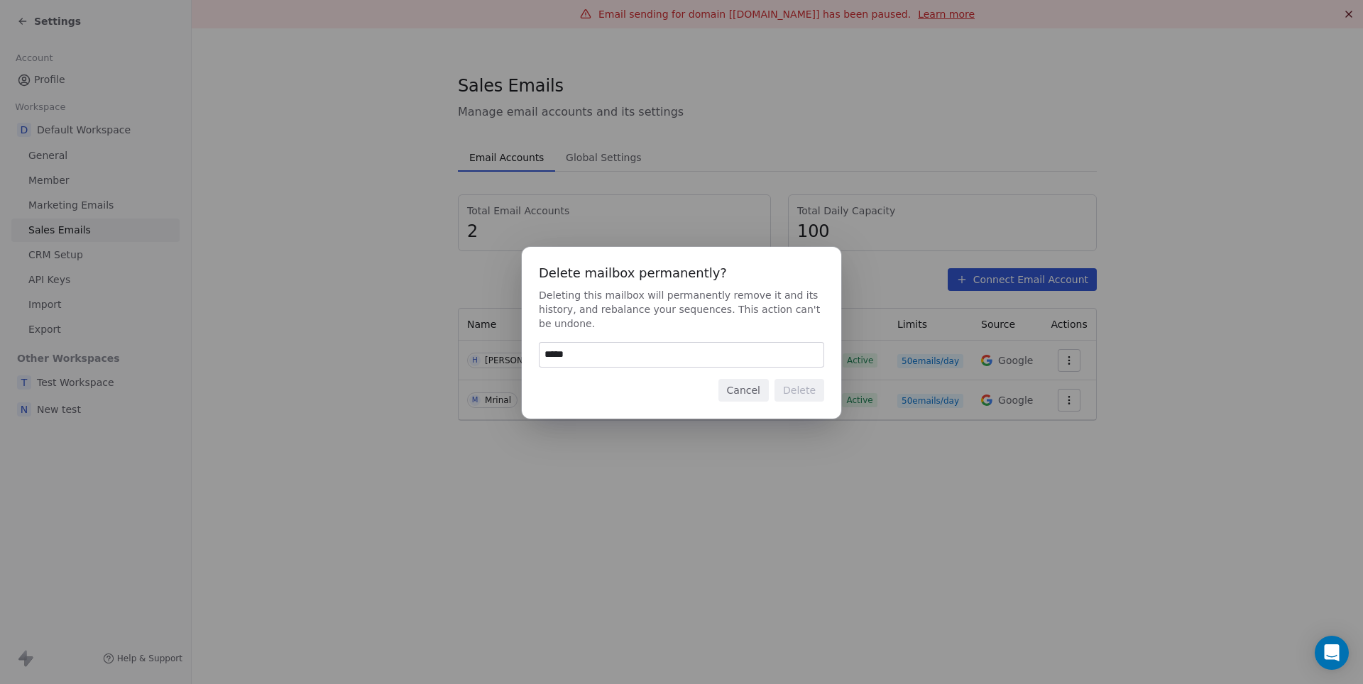
type input "******"
click at [798, 389] on button "Delete" at bounding box center [799, 390] width 50 height 23
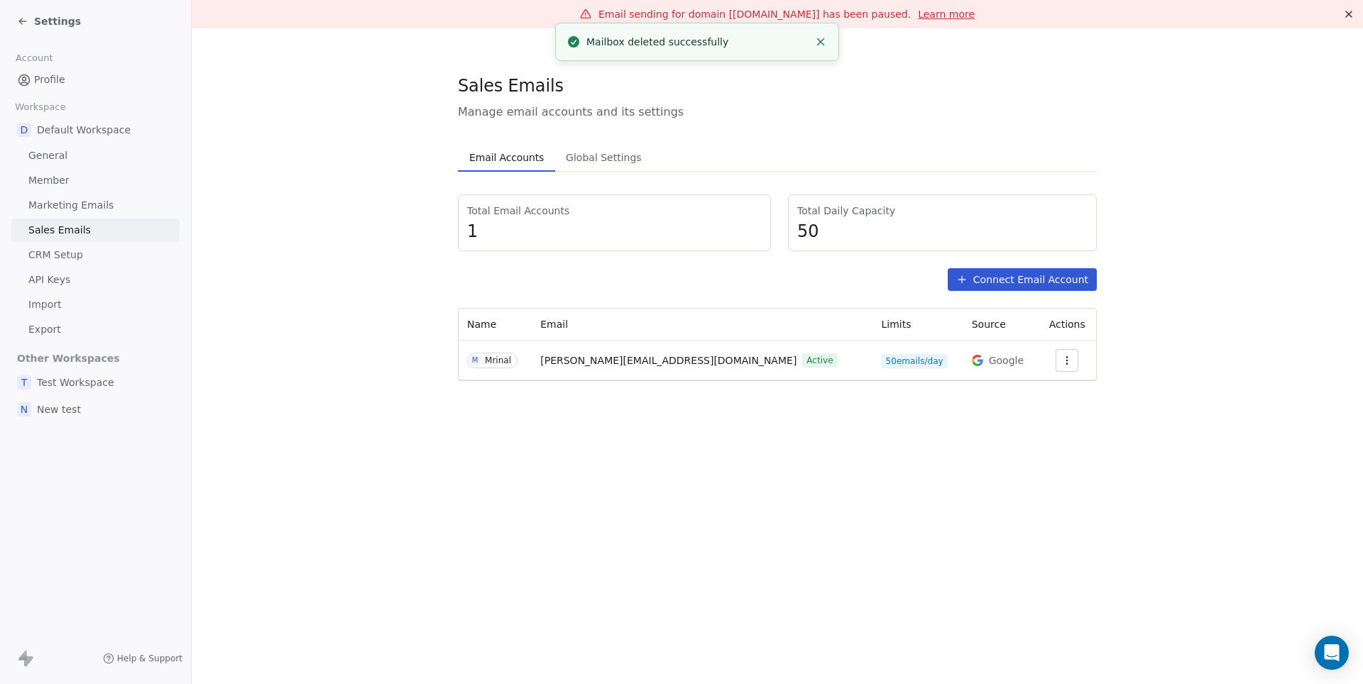
click at [1011, 287] on button "Connect Email Account" at bounding box center [1021, 279] width 149 height 23
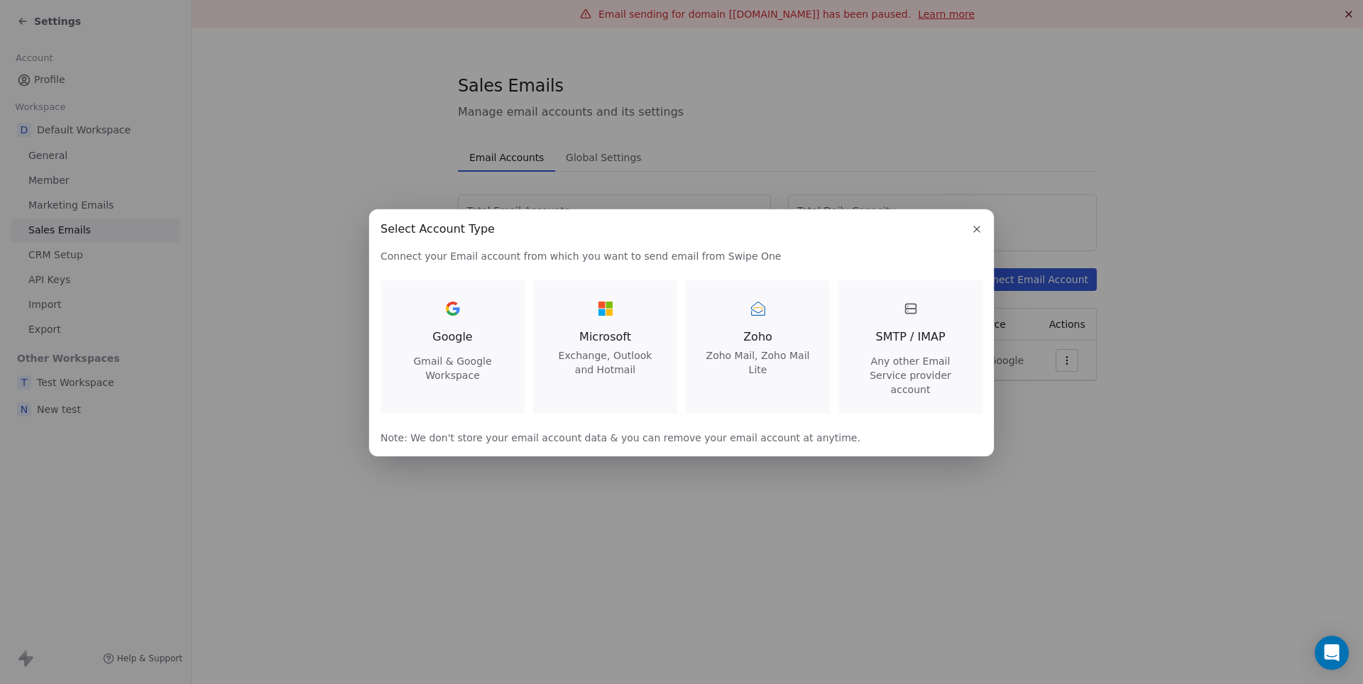
click at [461, 325] on div "Google Gmail & Google Workspace" at bounding box center [452, 339] width 110 height 85
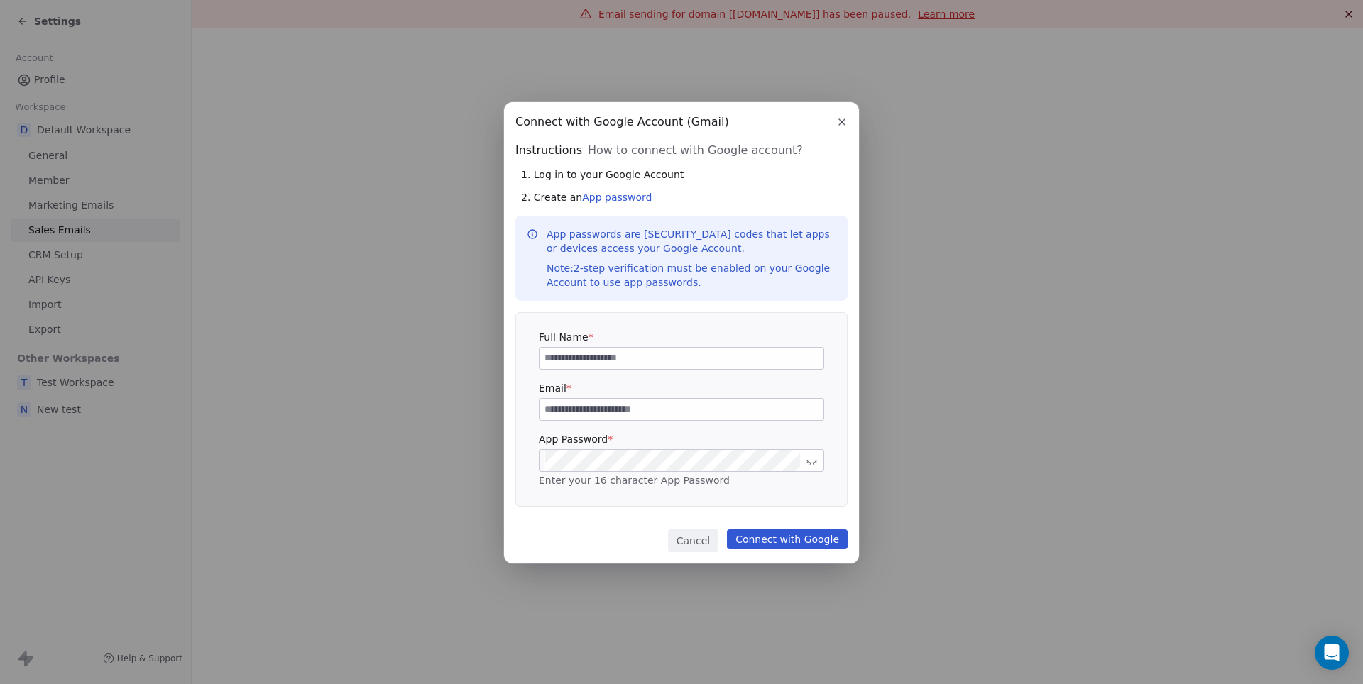
click at [681, 362] on input at bounding box center [681, 358] width 284 height 21
type input "**********"
click at [627, 199] on link "App password" at bounding box center [617, 197] width 70 height 11
click at [811, 464] on icon at bounding box center [811, 461] width 11 height 11
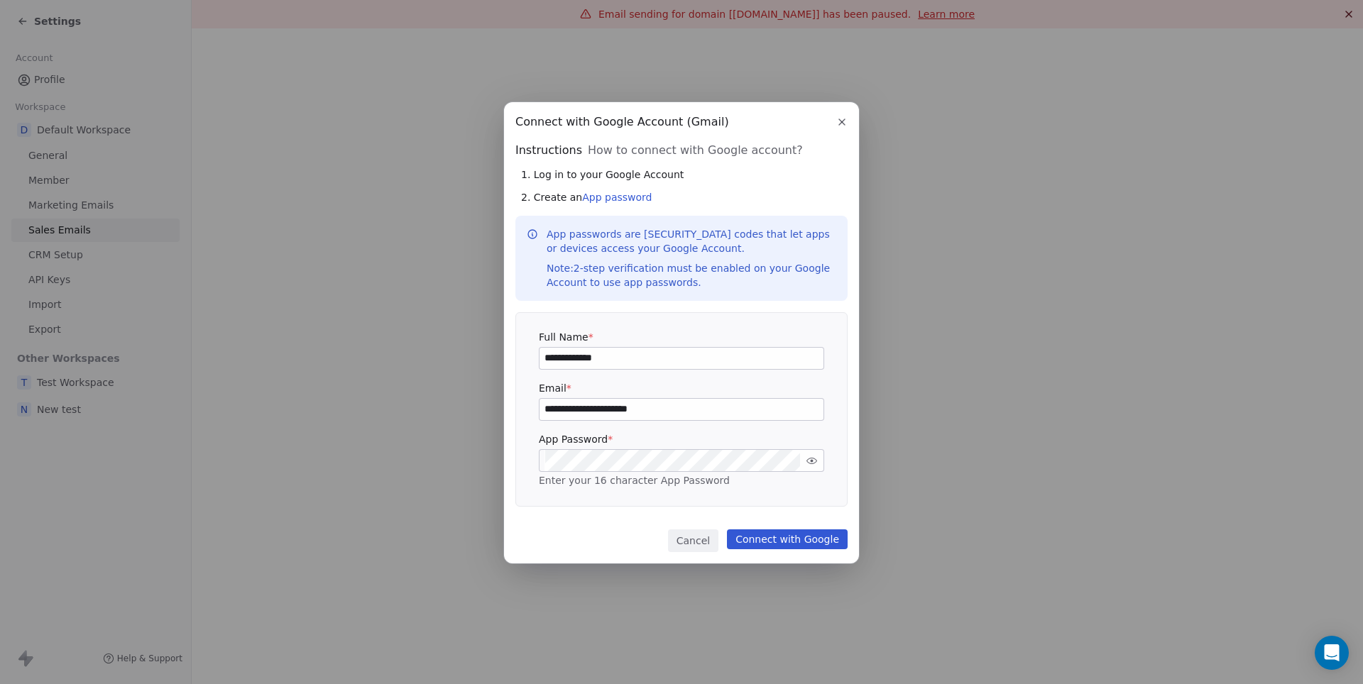
click at [803, 544] on button "Connect with Google" at bounding box center [787, 539] width 121 height 20
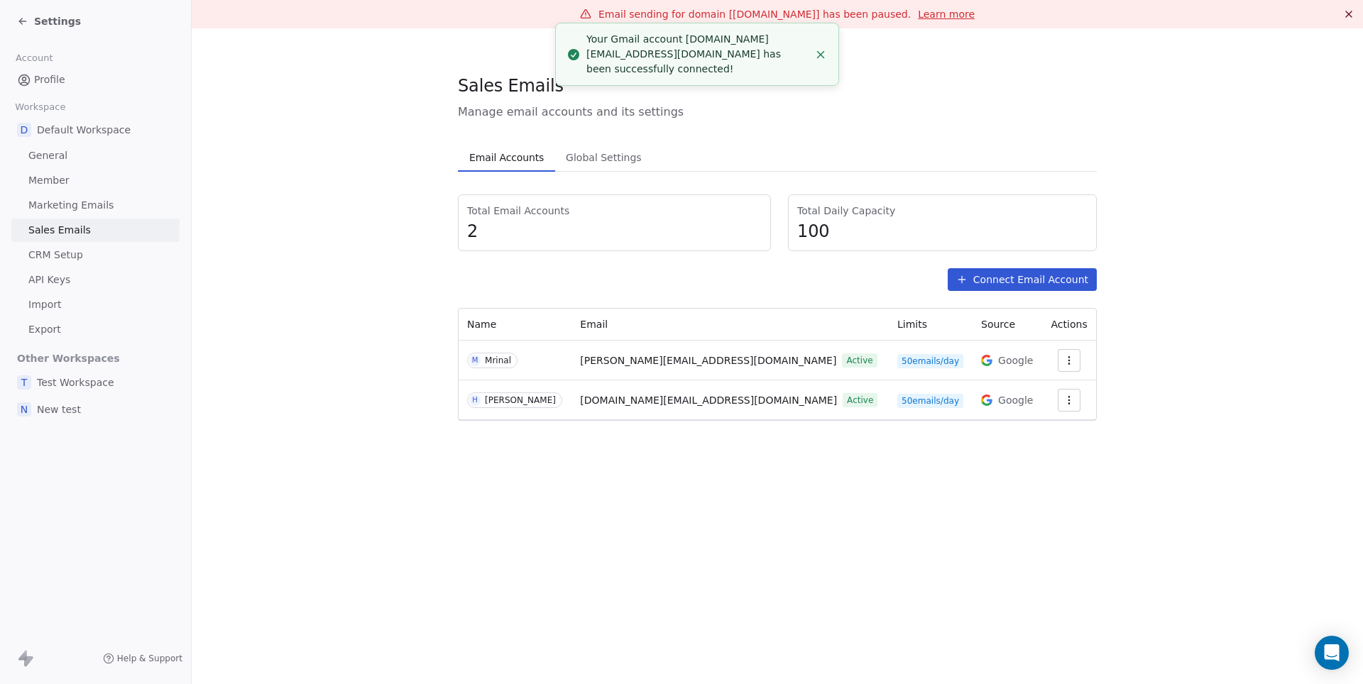
click at [65, 18] on span "Settings" at bounding box center [57, 21] width 47 height 14
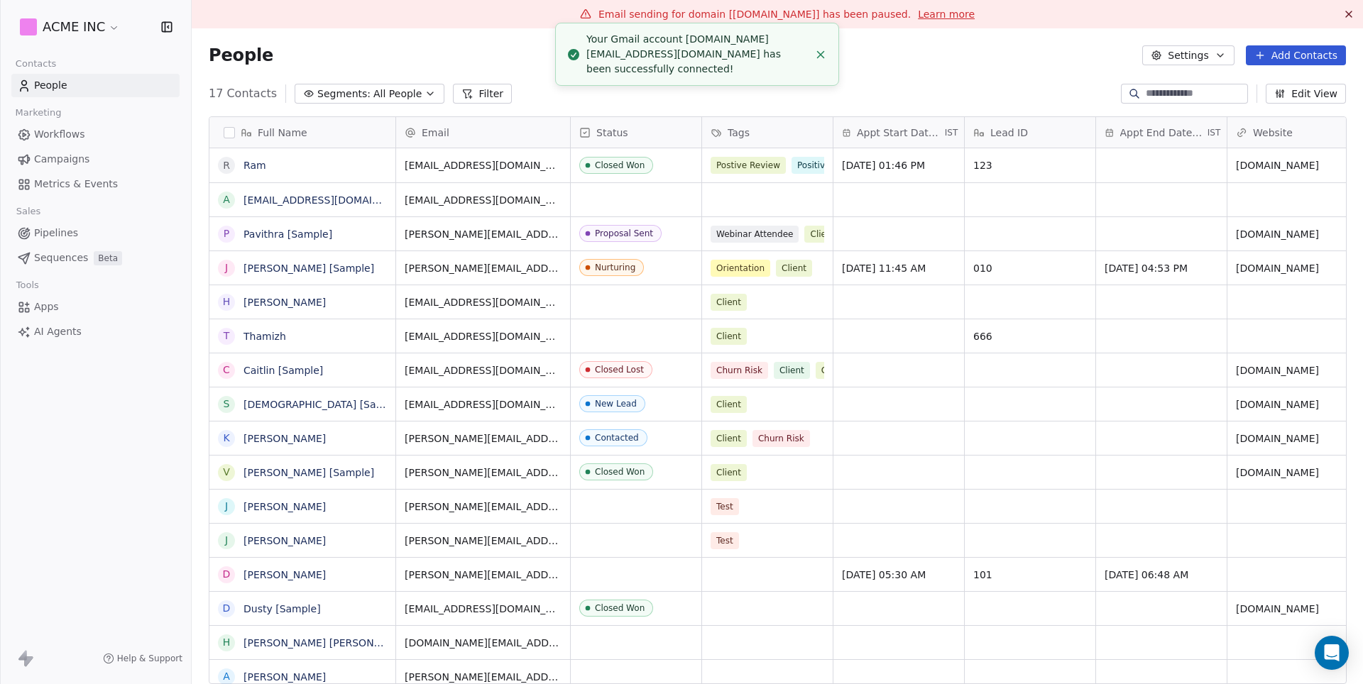
scroll to position [602, 1170]
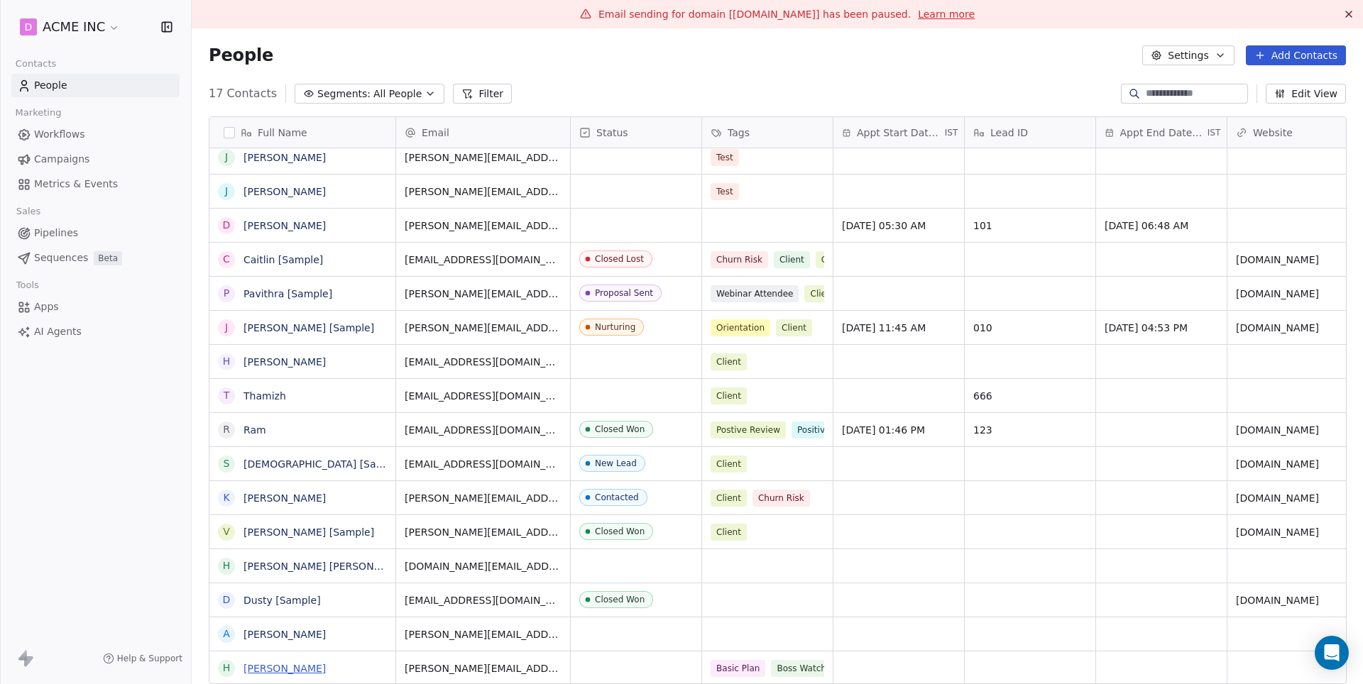
click at [270, 671] on link "[PERSON_NAME]" at bounding box center [284, 668] width 82 height 11
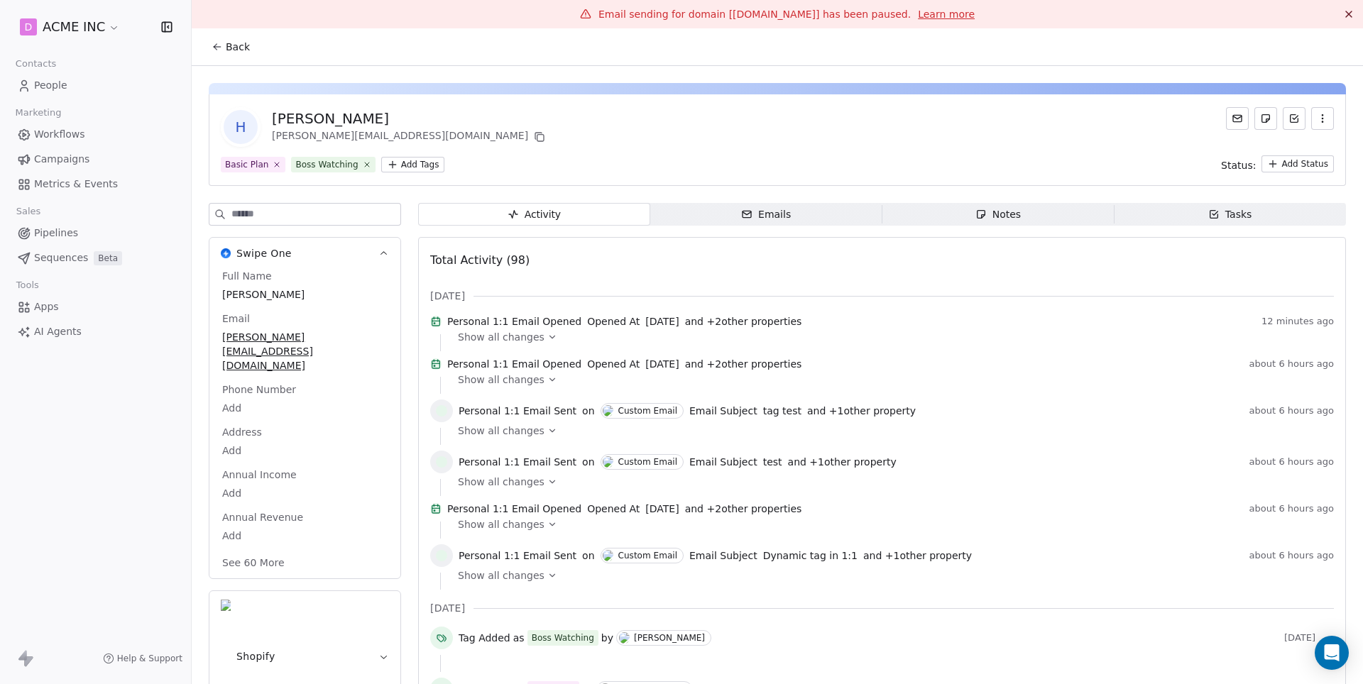
click at [745, 220] on div "Emails" at bounding box center [766, 214] width 50 height 15
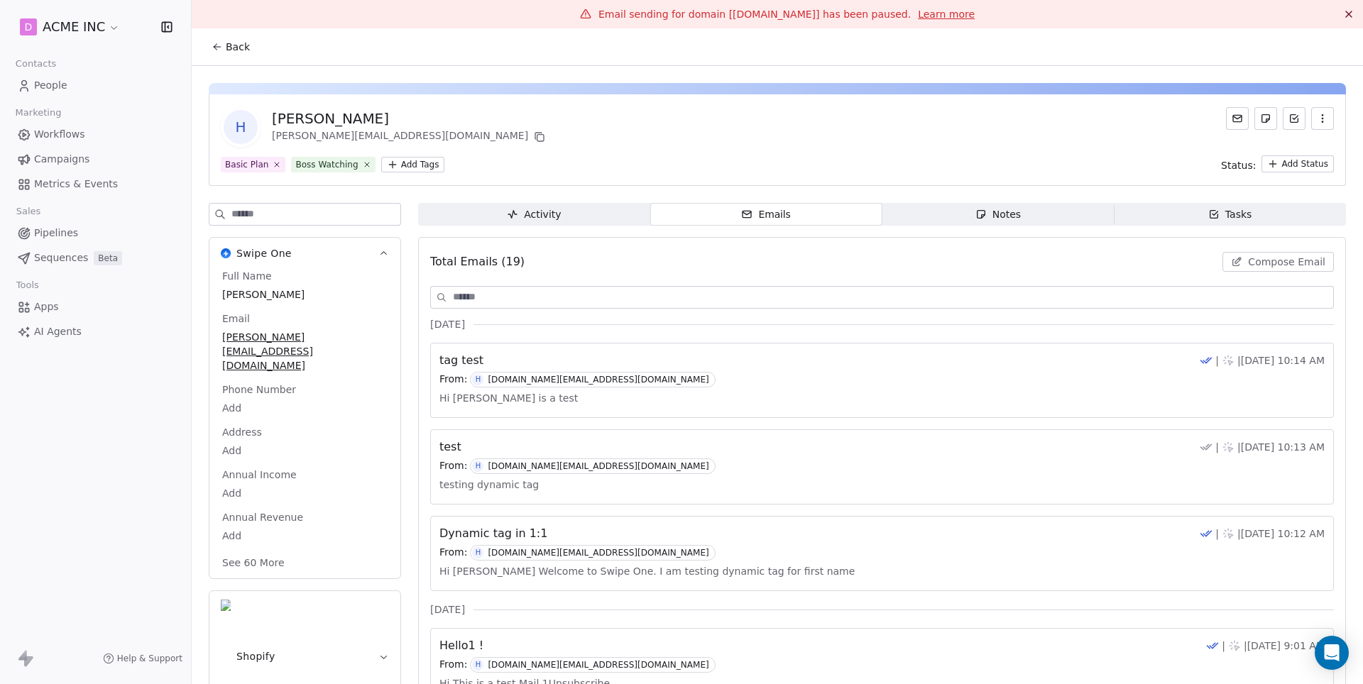
click at [1263, 258] on span "Compose Email" at bounding box center [1286, 262] width 77 height 14
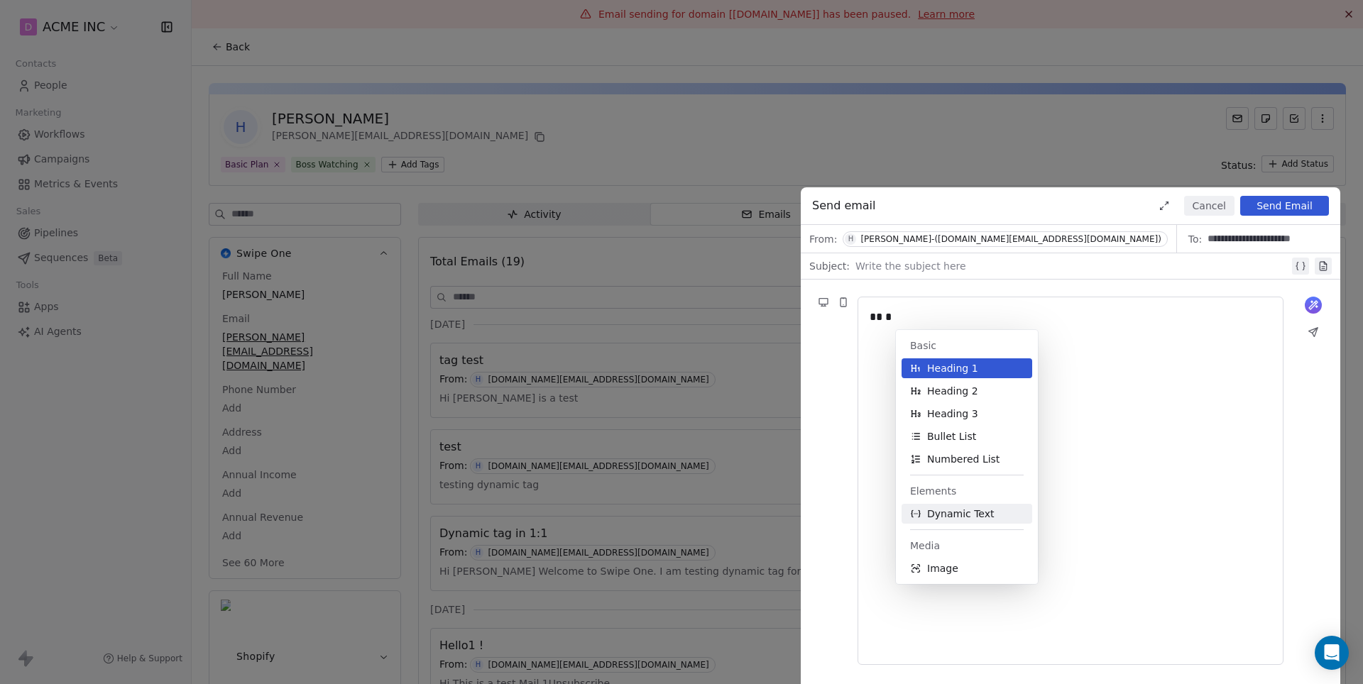
click at [965, 517] on span "Dynamic Text" at bounding box center [960, 514] width 67 height 14
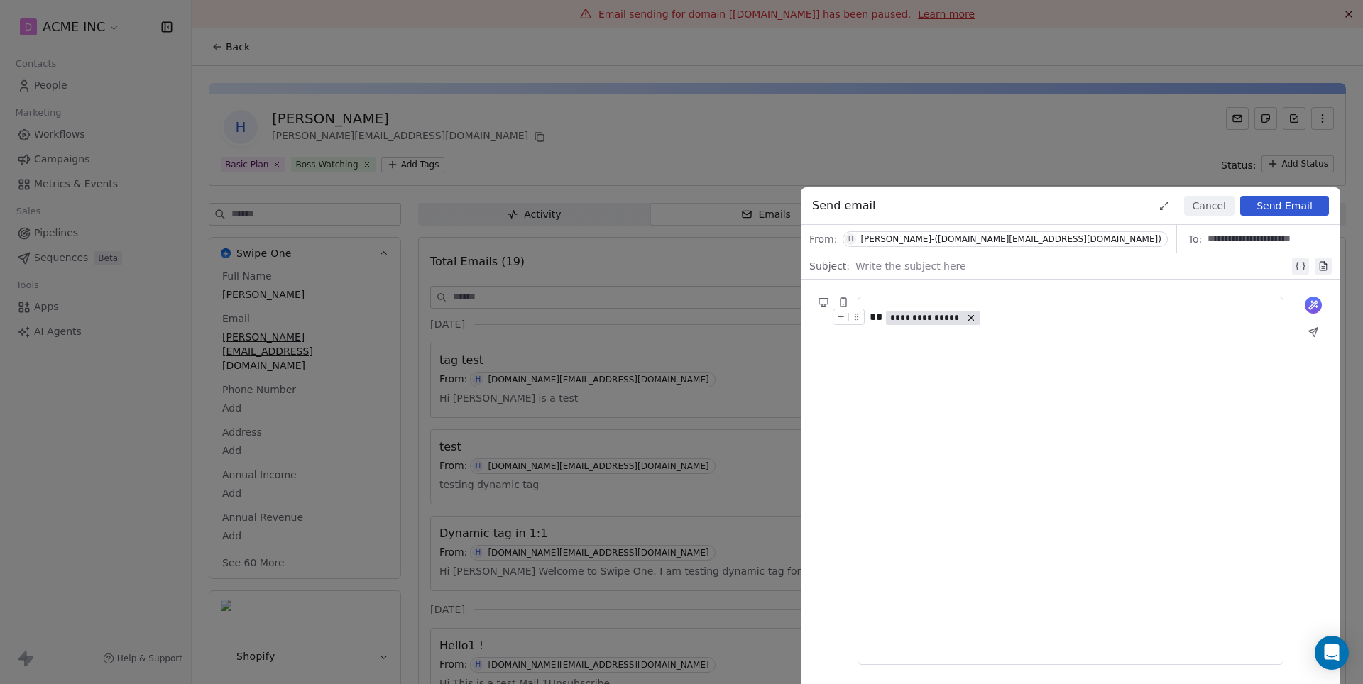
click at [946, 325] on span "**********" at bounding box center [933, 318] width 94 height 14
click at [925, 366] on span "Choose Property" at bounding box center [944, 368] width 82 height 14
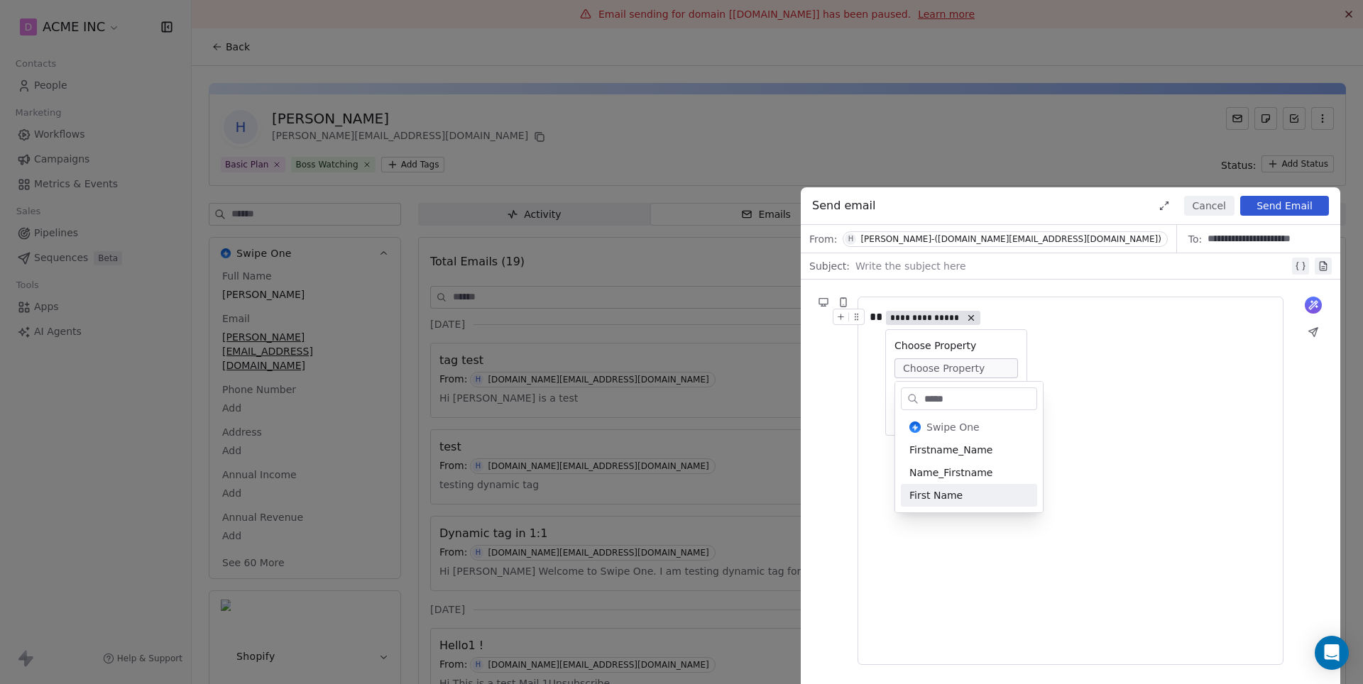
type input "*****"
click at [923, 503] on div "First Name" at bounding box center [969, 495] width 136 height 23
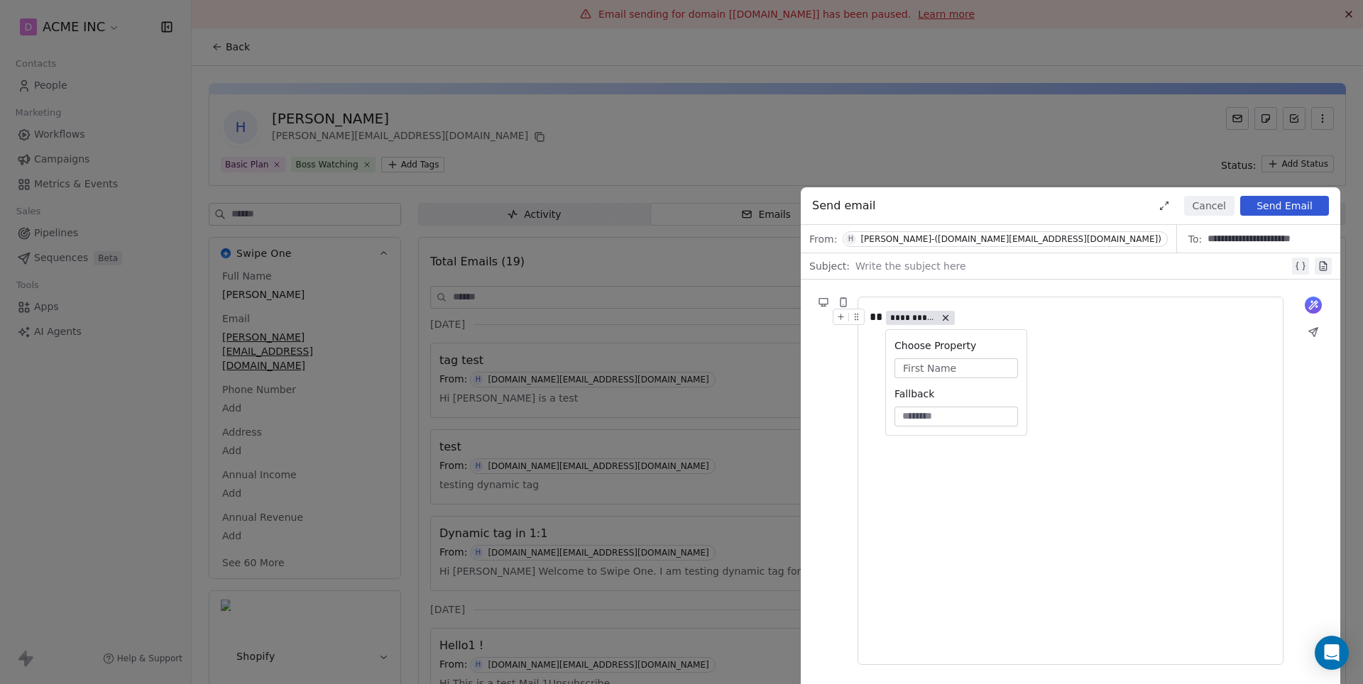
click at [952, 481] on div "**********" at bounding box center [1070, 481] width 402 height 344
click at [995, 271] on div at bounding box center [1072, 266] width 434 height 17
click at [1278, 203] on button "Send Email" at bounding box center [1284, 206] width 89 height 20
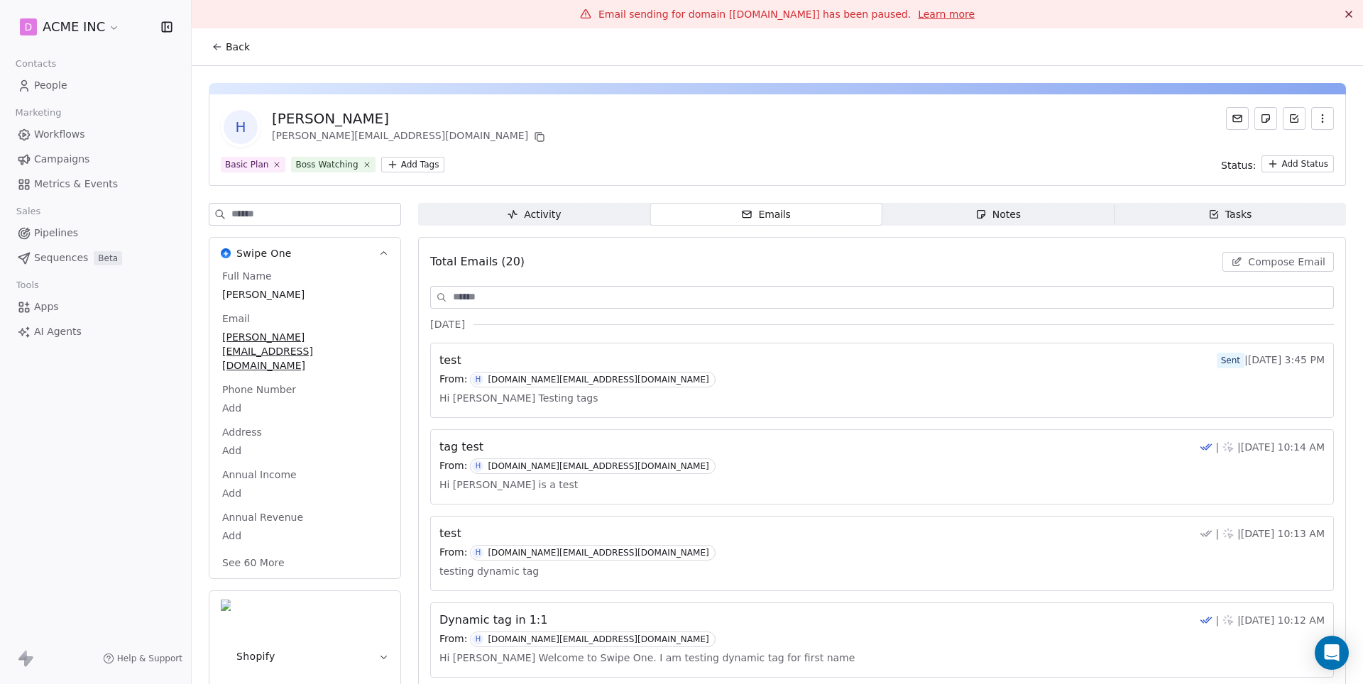
click at [89, 27] on html "D ACME INC Contacts People Marketing Workflows Campaigns Metrics & Events Sales…" at bounding box center [681, 342] width 1363 height 684
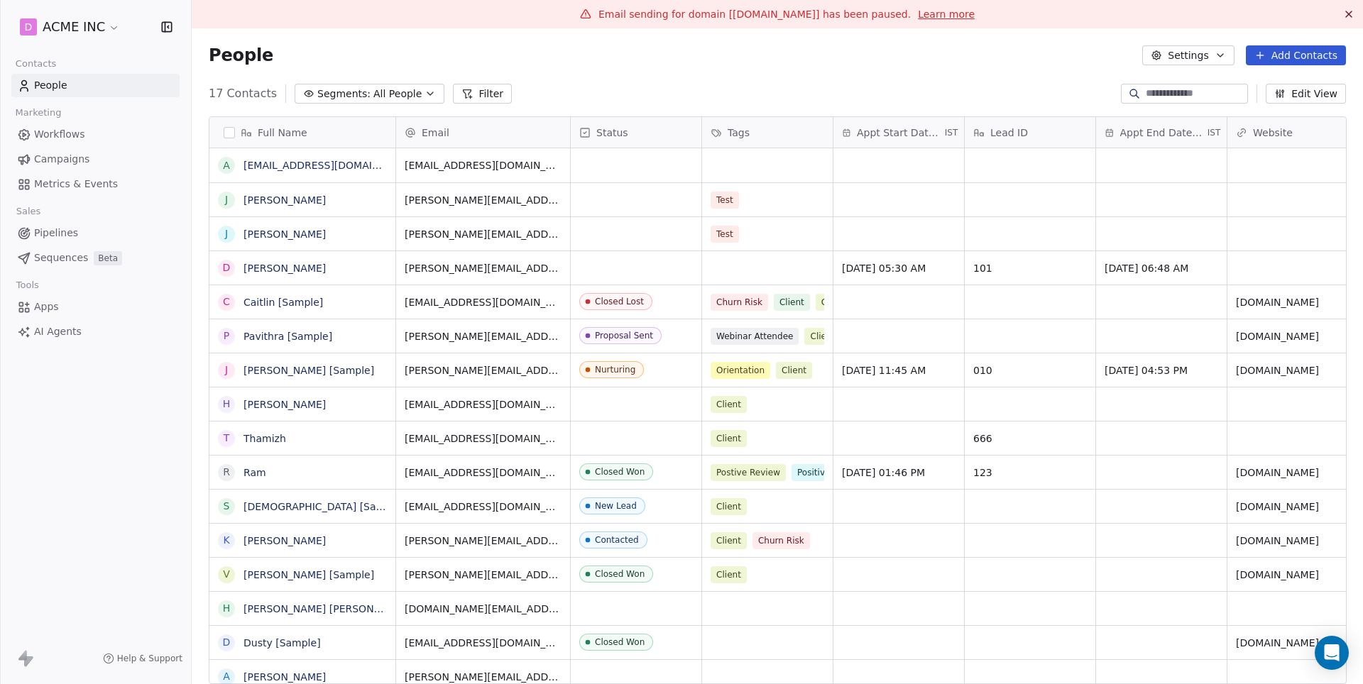
scroll to position [602, 1170]
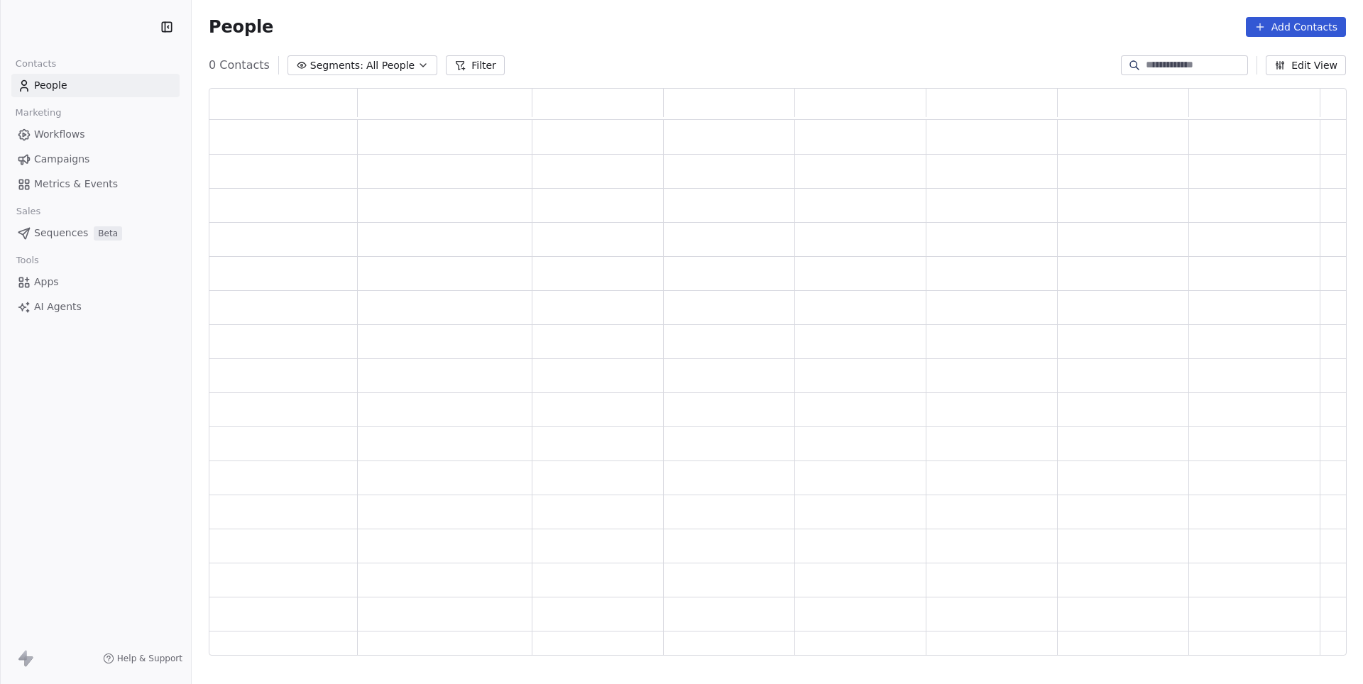
scroll to position [568, 1136]
